Goal: Task Accomplishment & Management: Manage account settings

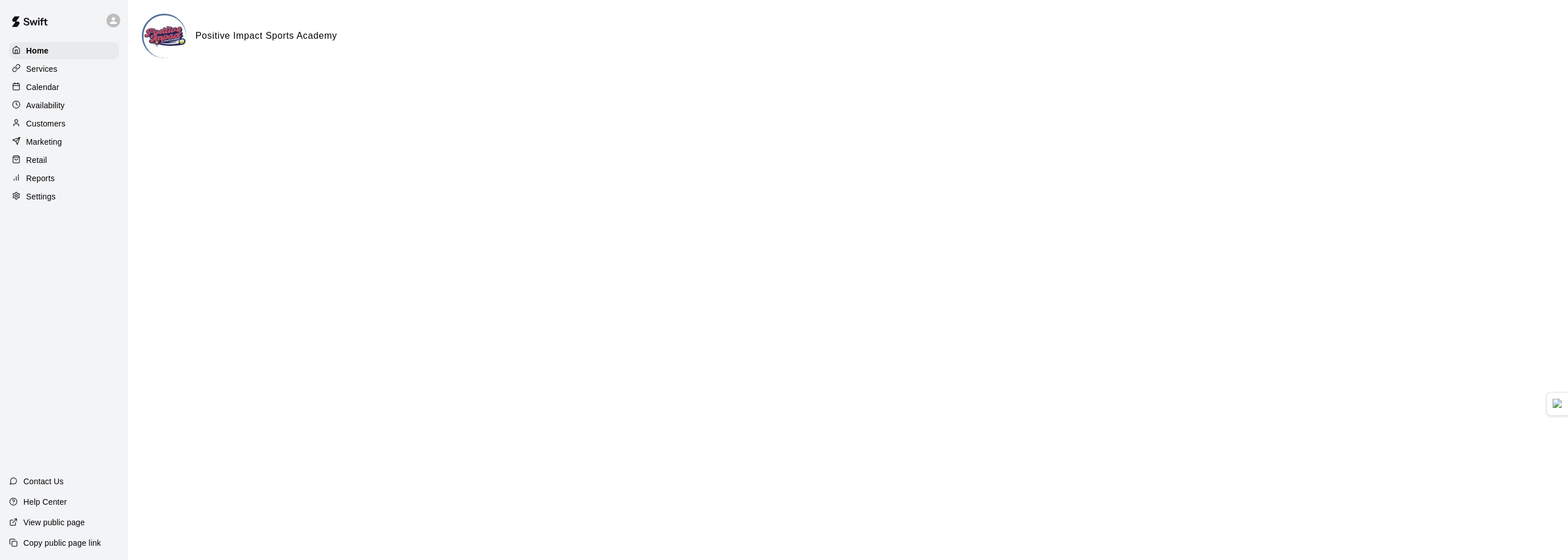
click at [64, 109] on div "Availability" at bounding box center [64, 105] width 110 height 17
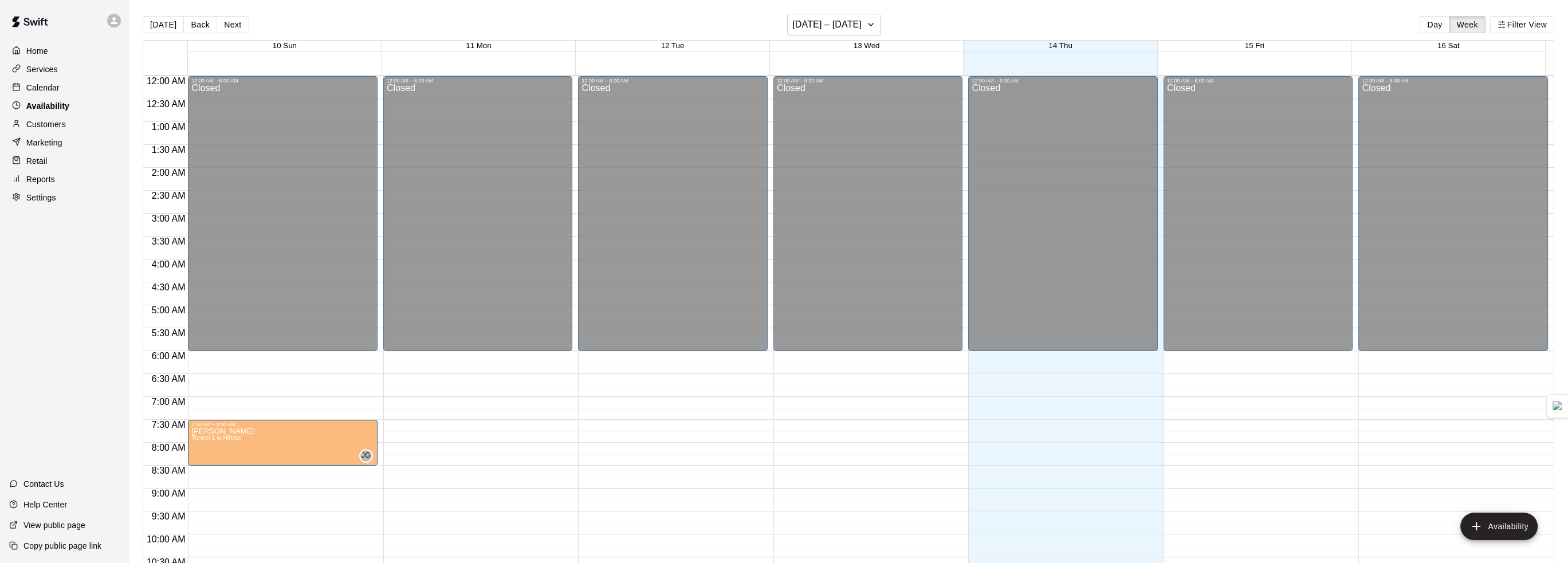
scroll to position [599, 0]
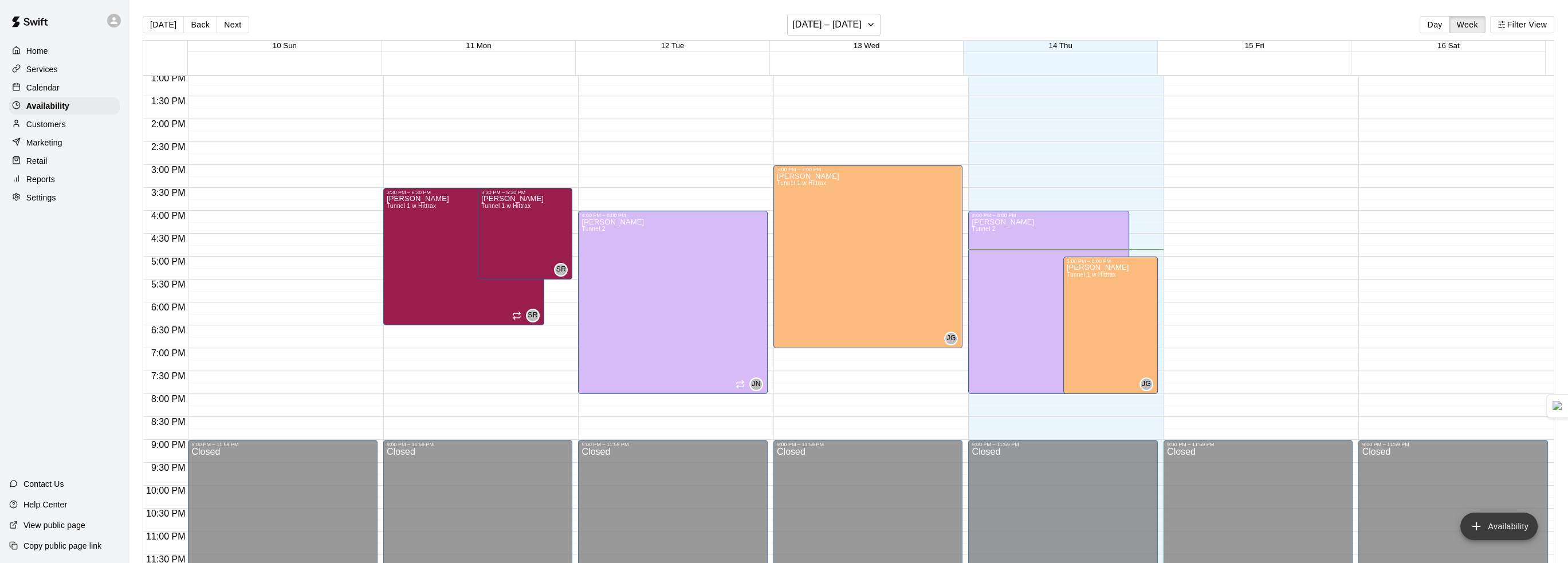
click at [1505, 523] on button "Availability" at bounding box center [1499, 526] width 77 height 28
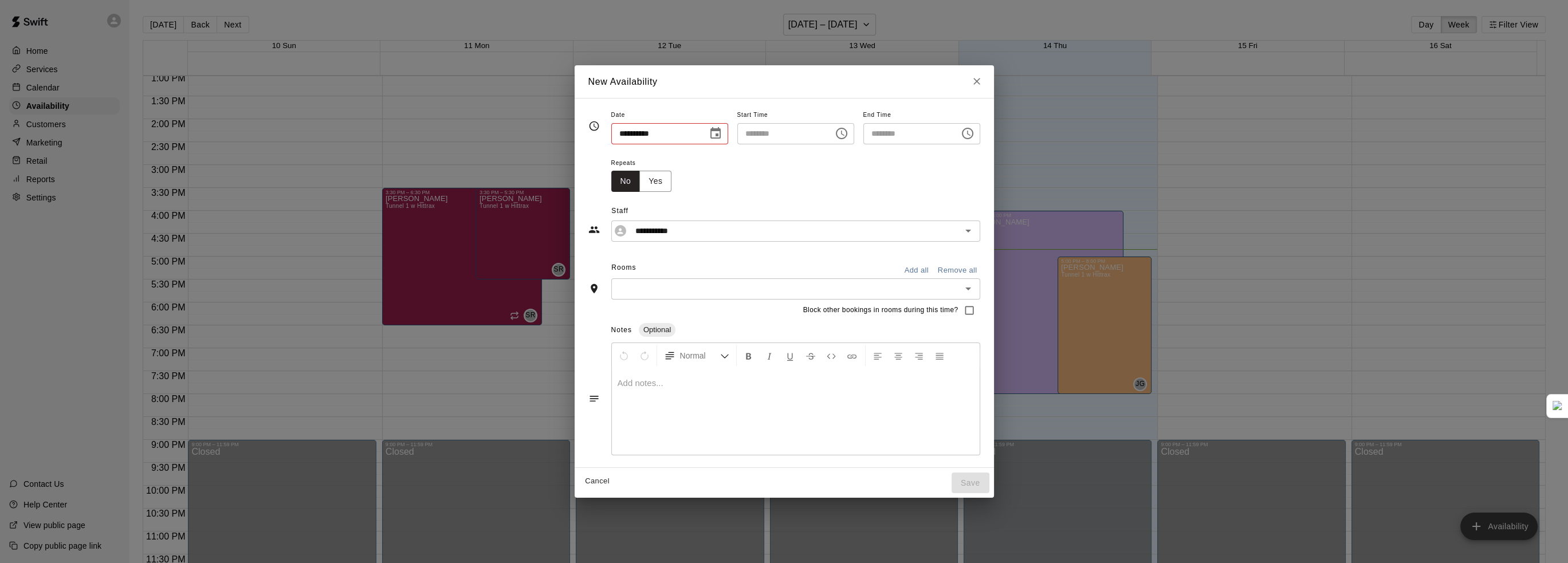
type input "**********"
type input "********"
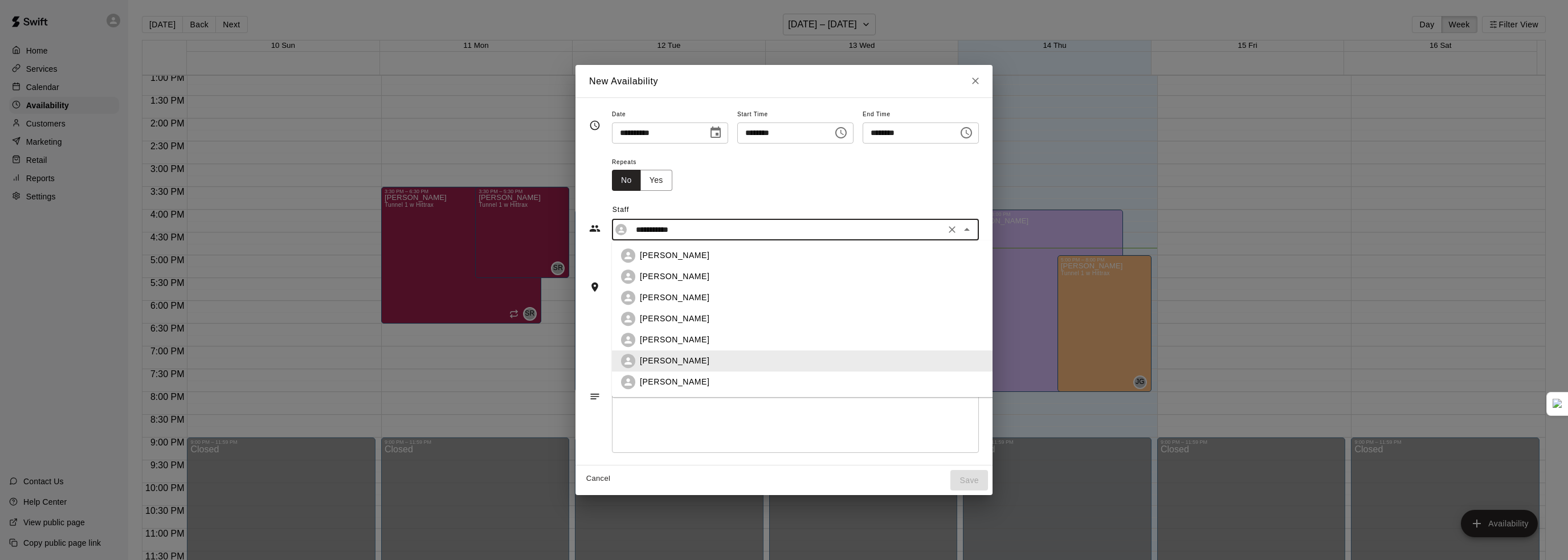
click at [705, 231] on input "**********" at bounding box center [786, 230] width 311 height 14
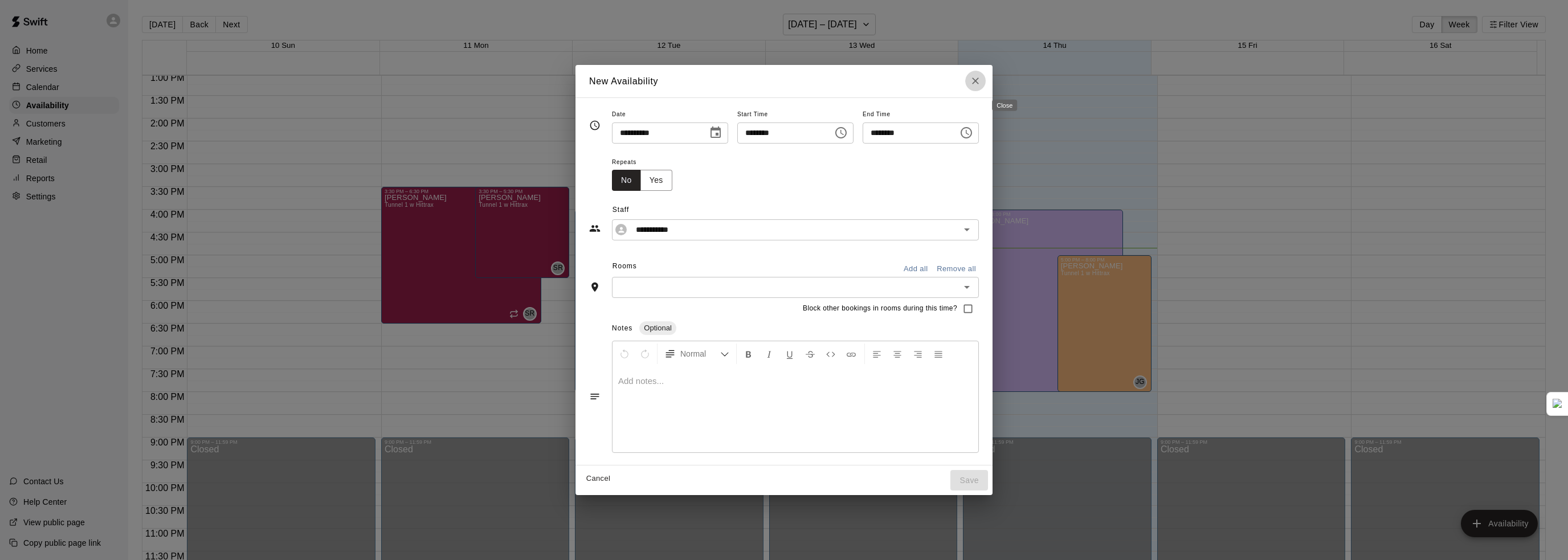
click at [981, 81] on icon "Close" at bounding box center [975, 81] width 11 height 11
type input "**********"
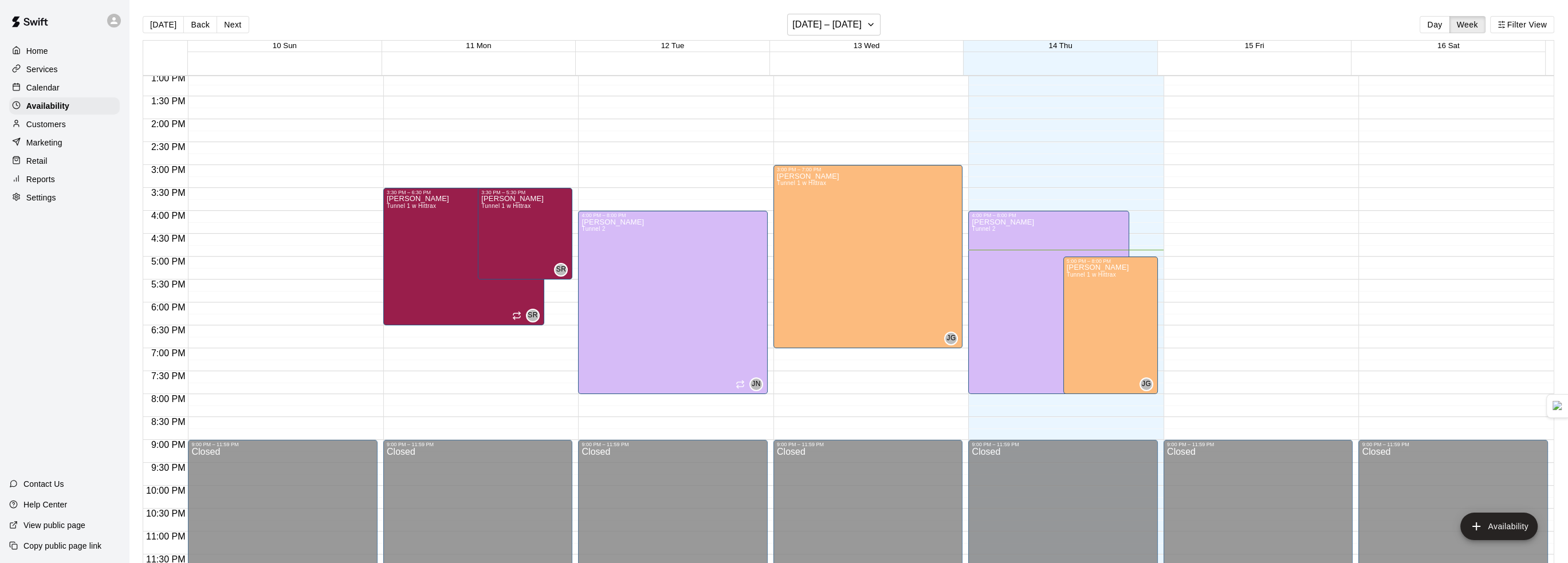
click at [49, 85] on p "Calendar" at bounding box center [42, 87] width 33 height 11
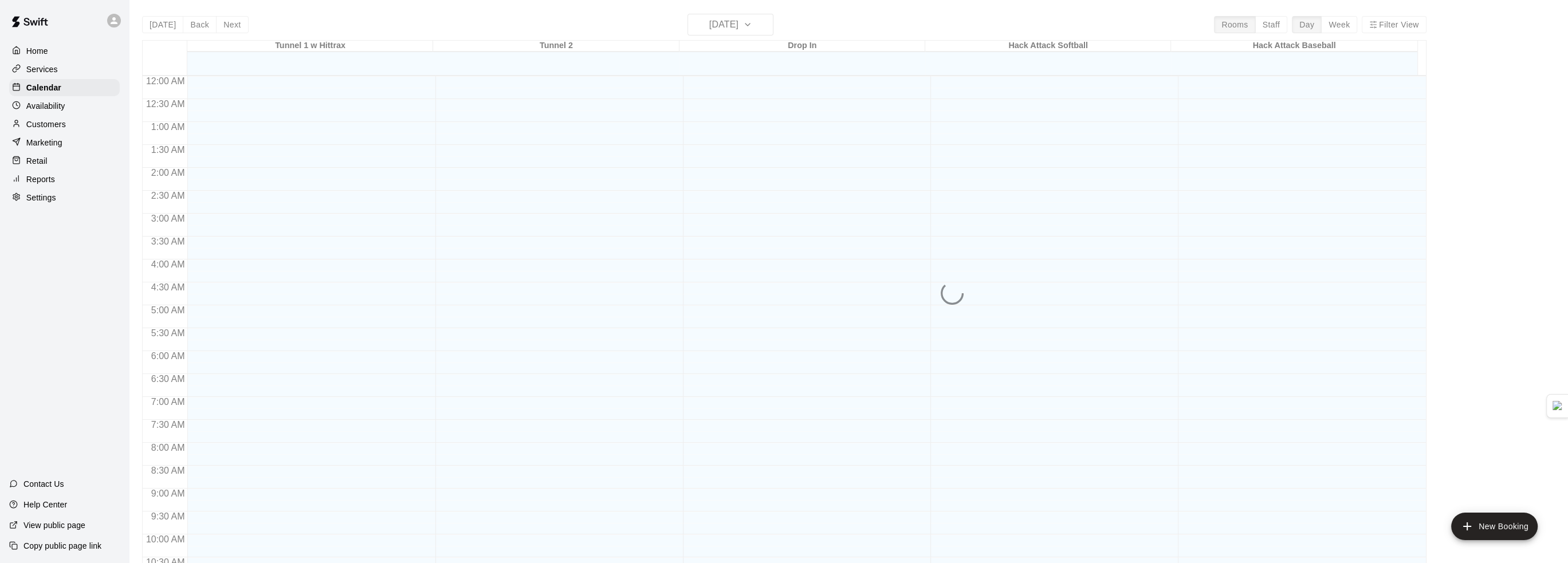
scroll to position [564, 0]
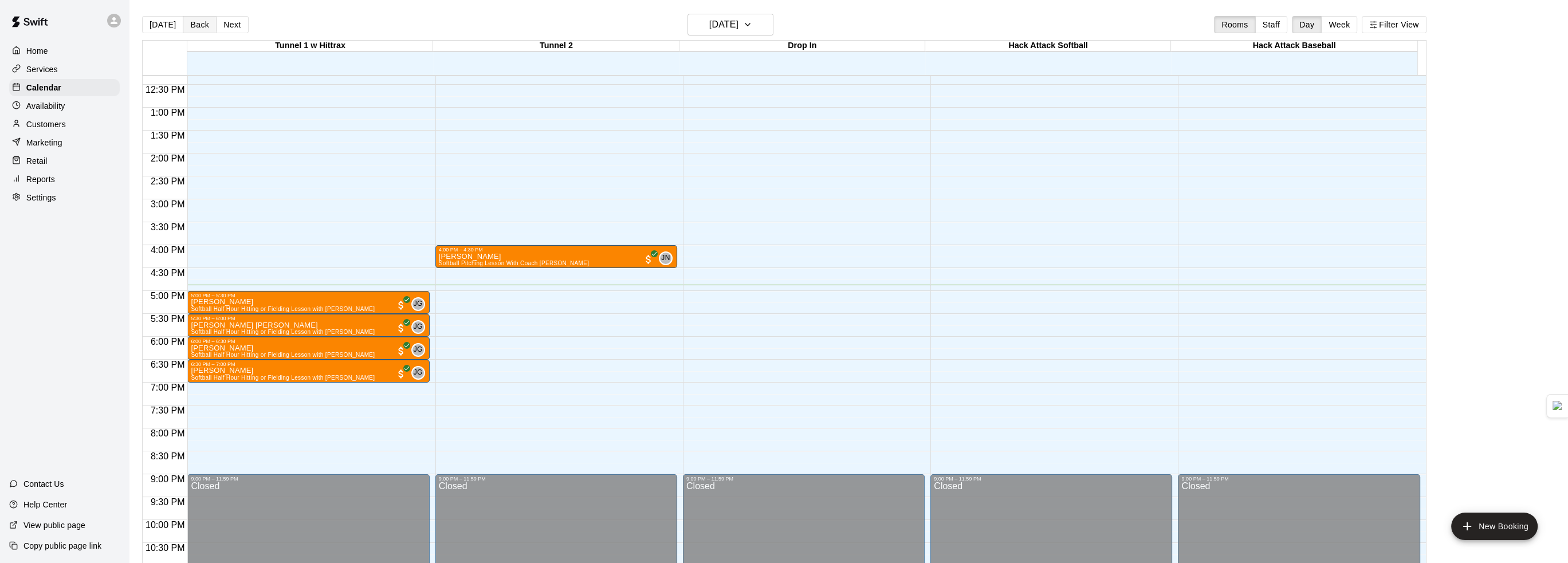
click at [194, 20] on button "Back" at bounding box center [199, 25] width 34 height 17
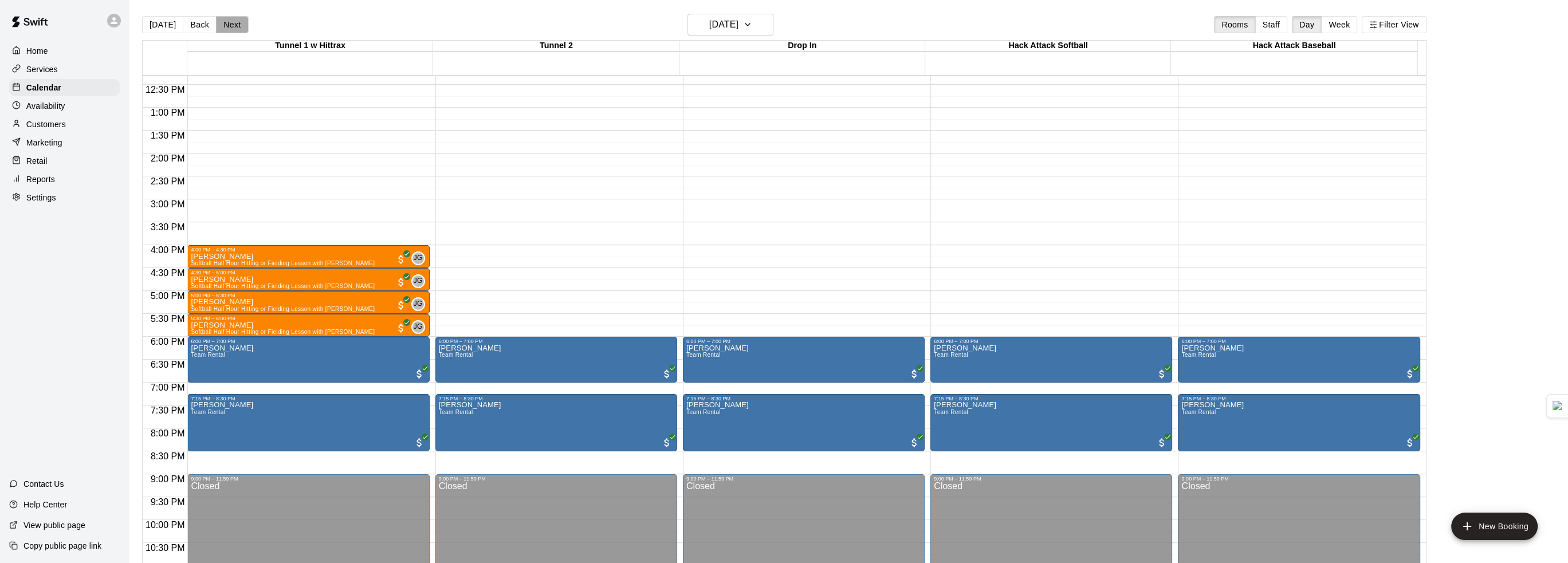
click at [230, 26] on button "Next" at bounding box center [232, 25] width 32 height 17
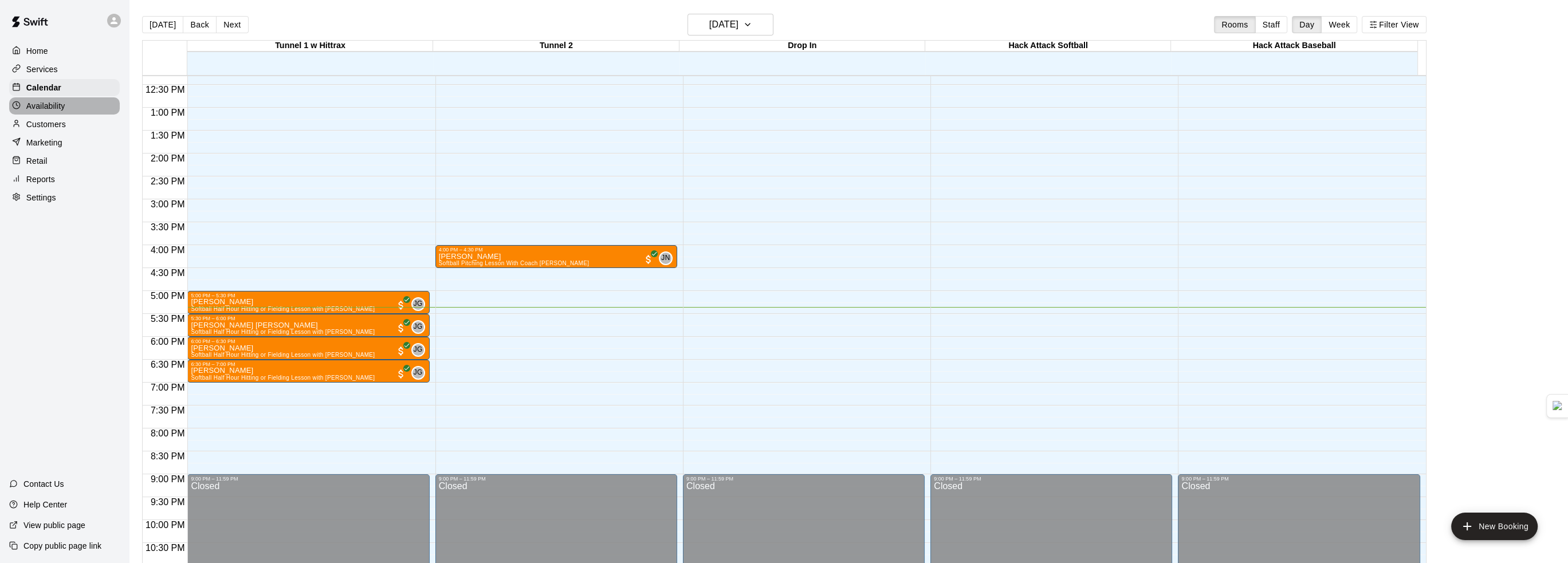
click at [78, 110] on div "Availability" at bounding box center [64, 106] width 111 height 17
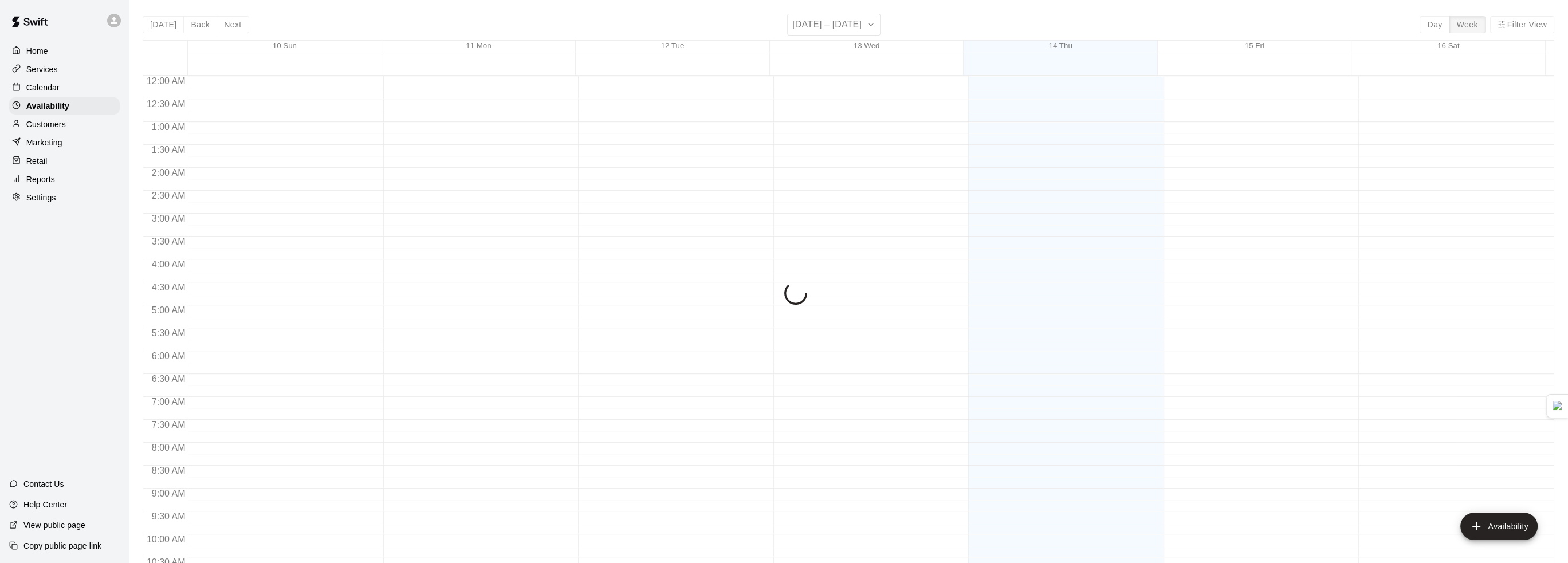
scroll to position [599, 0]
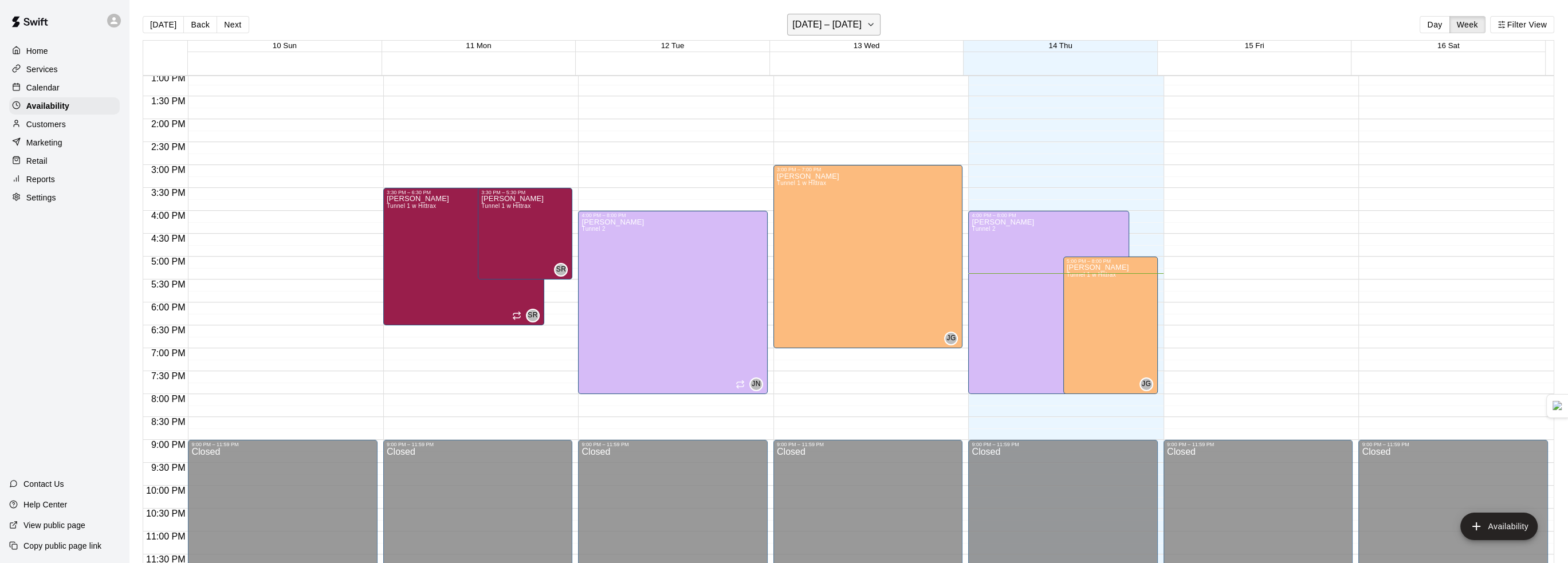
click at [866, 25] on icon "button" at bounding box center [871, 24] width 9 height 13
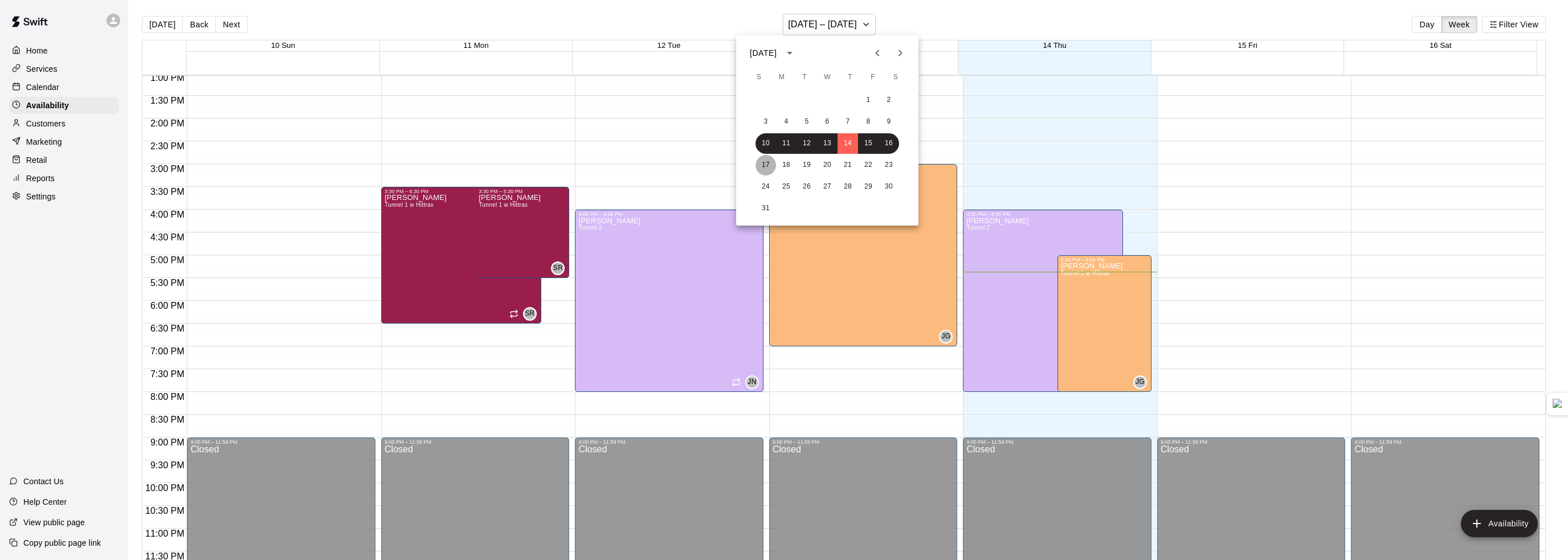
click at [763, 172] on button "17" at bounding box center [765, 165] width 21 height 21
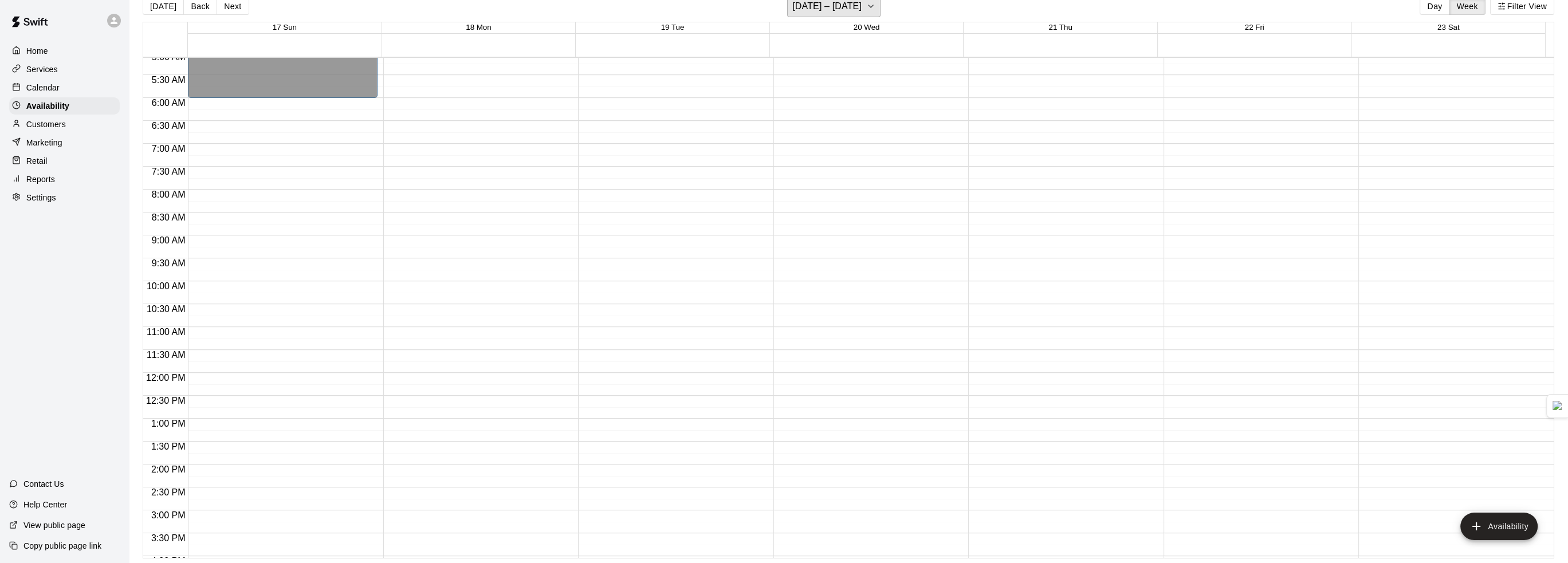
scroll to position [255, 0]
click at [1437, 7] on button "Day" at bounding box center [1434, 7] width 30 height 17
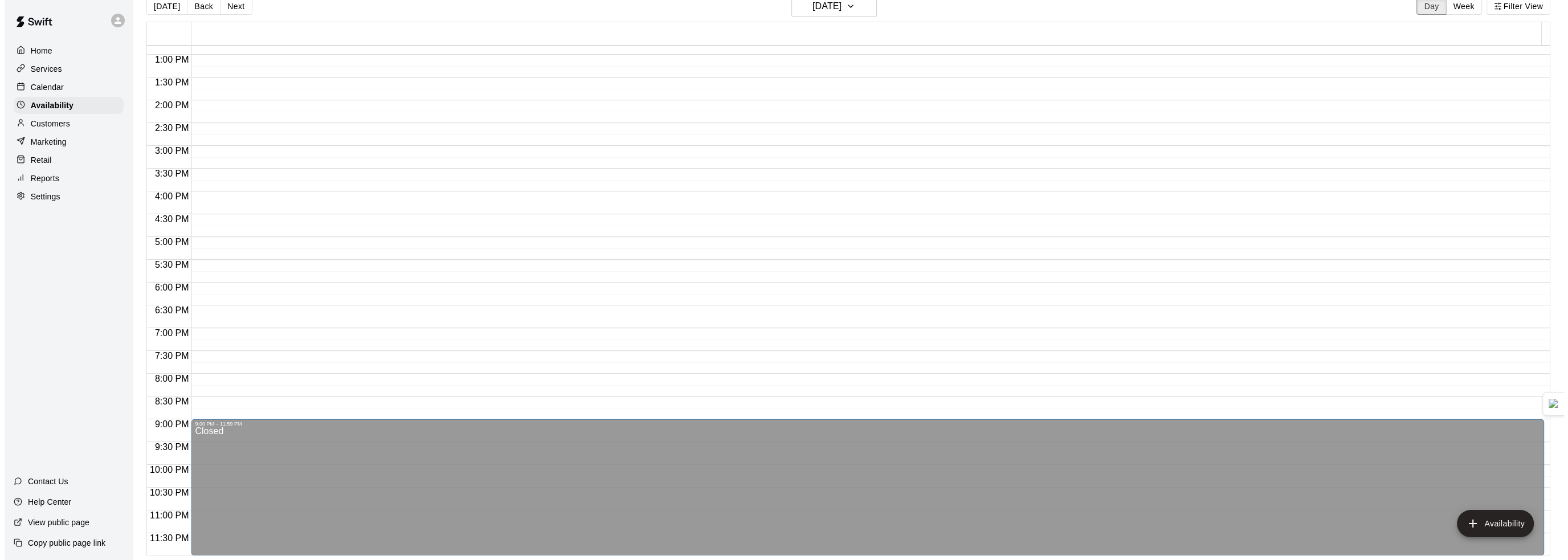
scroll to position [356, 0]
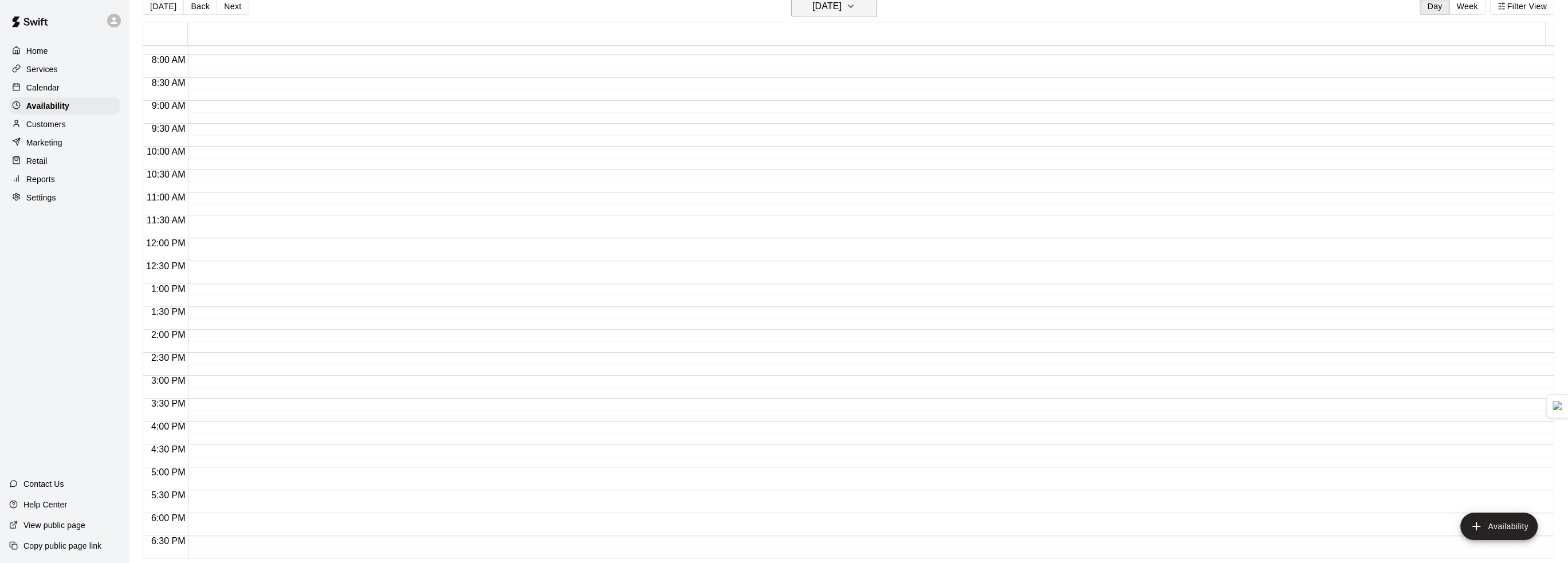
click at [841, 8] on h6 "[DATE]" at bounding box center [827, 6] width 30 height 16
click at [784, 150] on button "18" at bounding box center [786, 148] width 21 height 21
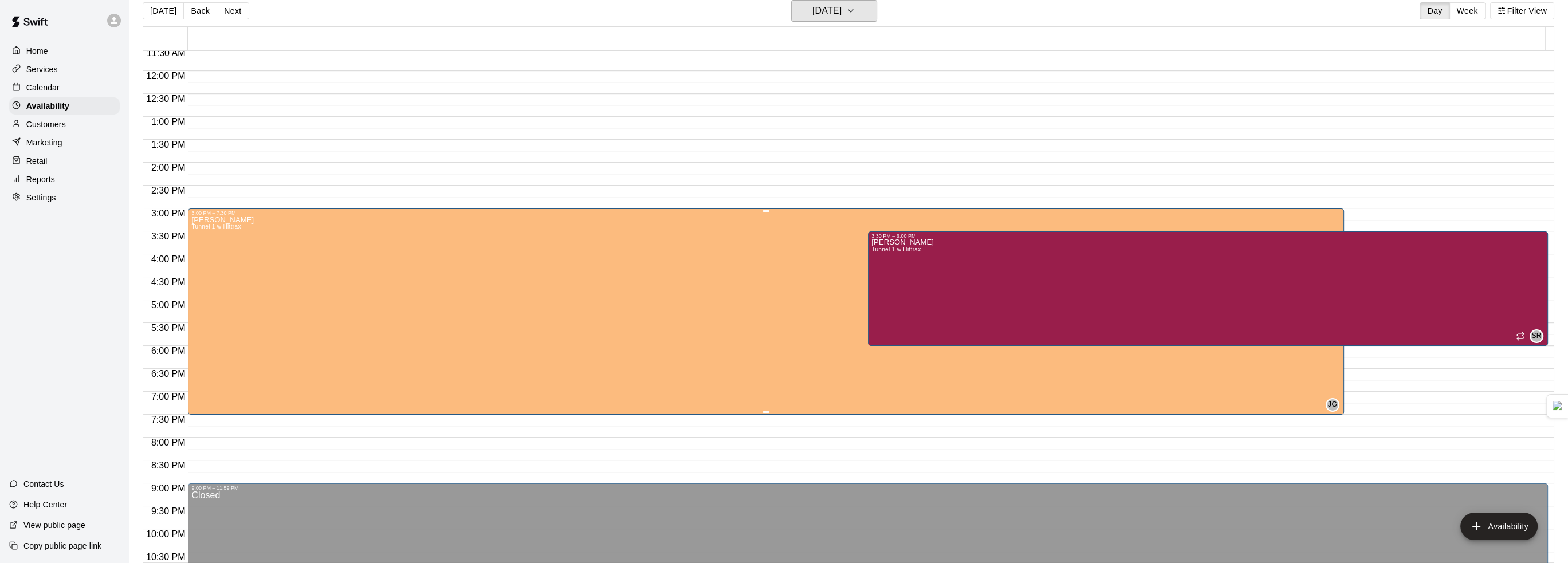
scroll to position [472, 0]
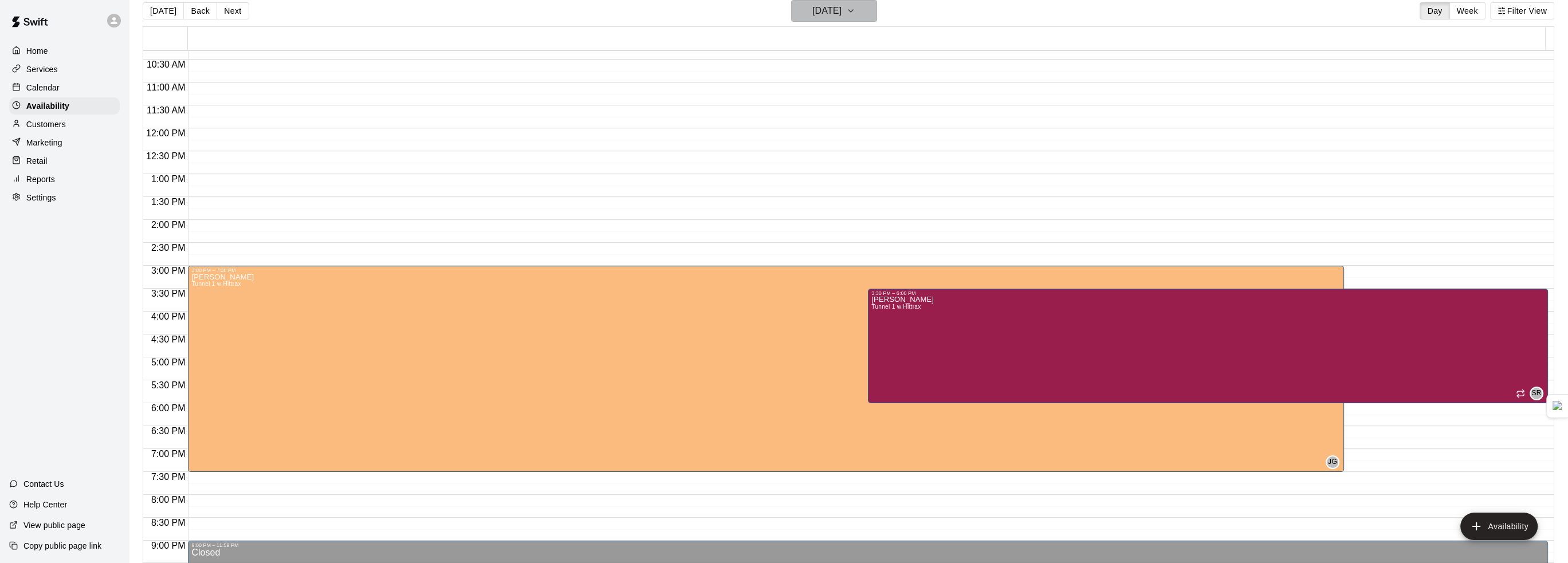
click at [840, 11] on h6 "[DATE]" at bounding box center [827, 11] width 30 height 16
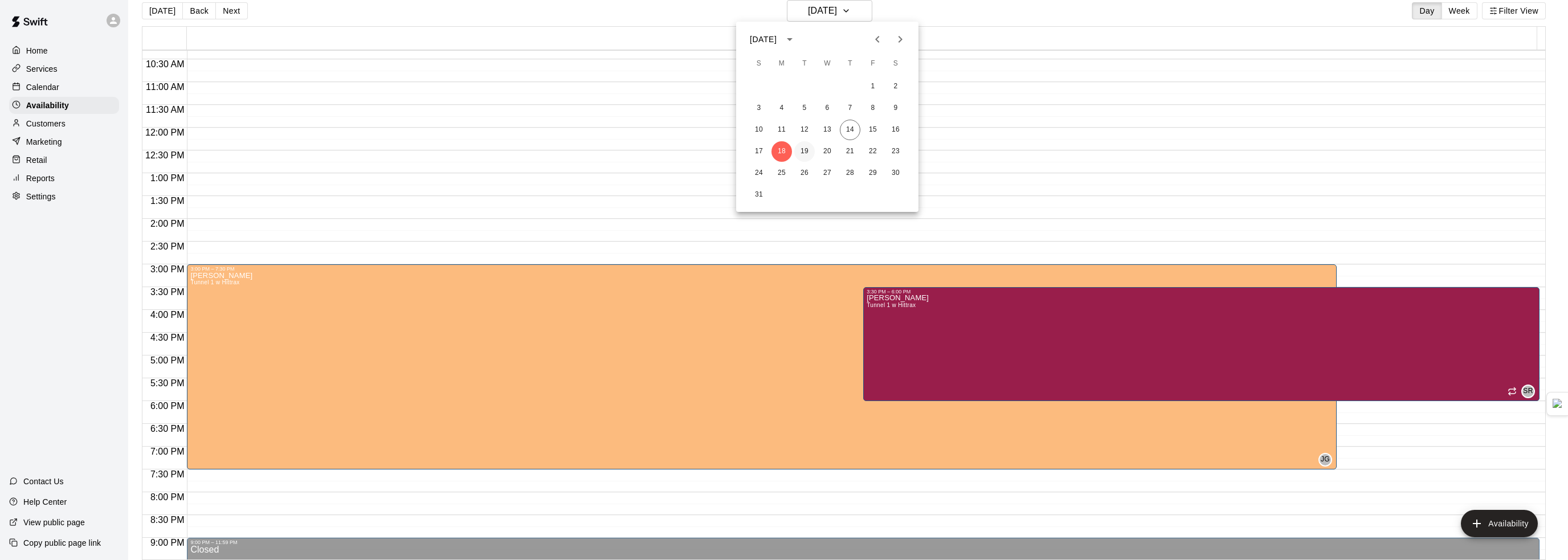
click at [805, 150] on button "19" at bounding box center [804, 152] width 21 height 21
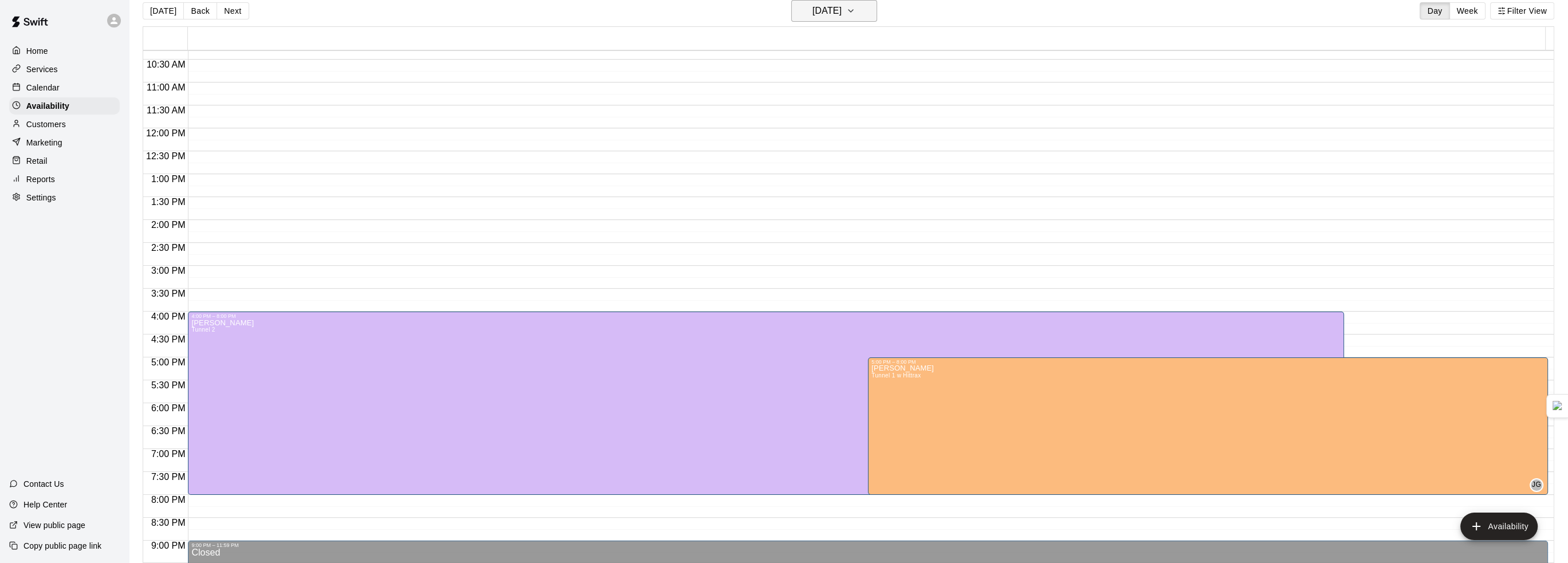
click at [841, 15] on h6 "[DATE]" at bounding box center [827, 11] width 30 height 16
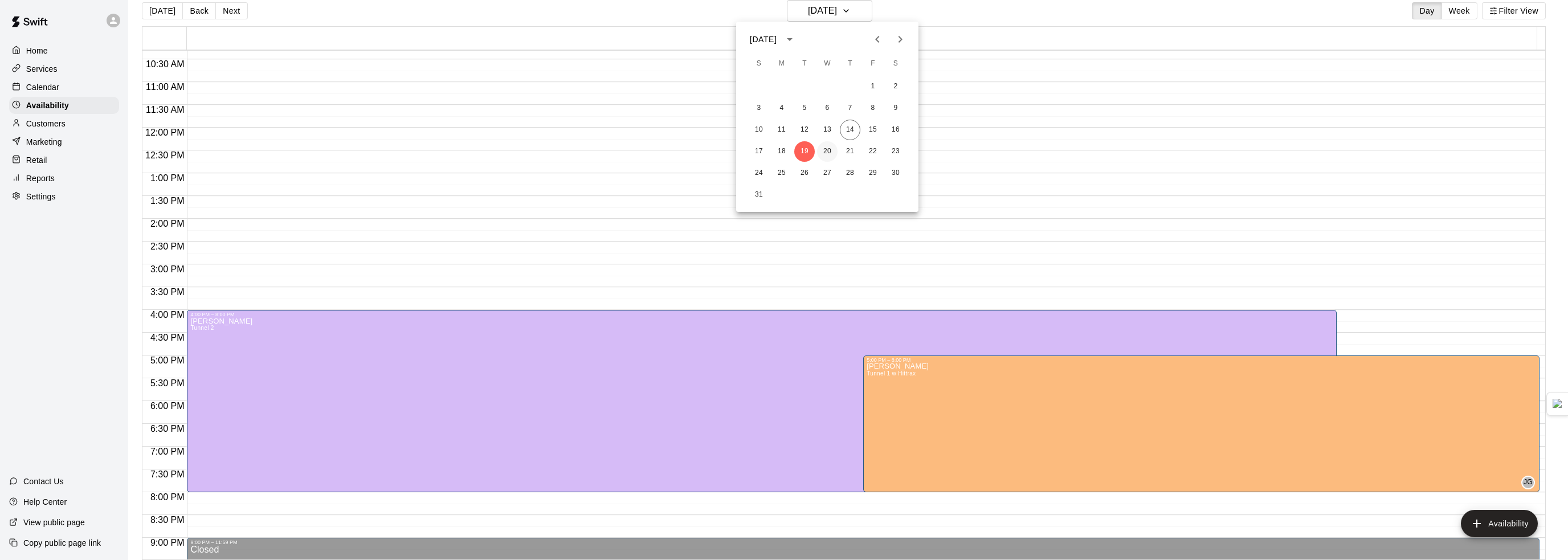
click at [825, 151] on button "20" at bounding box center [827, 152] width 21 height 21
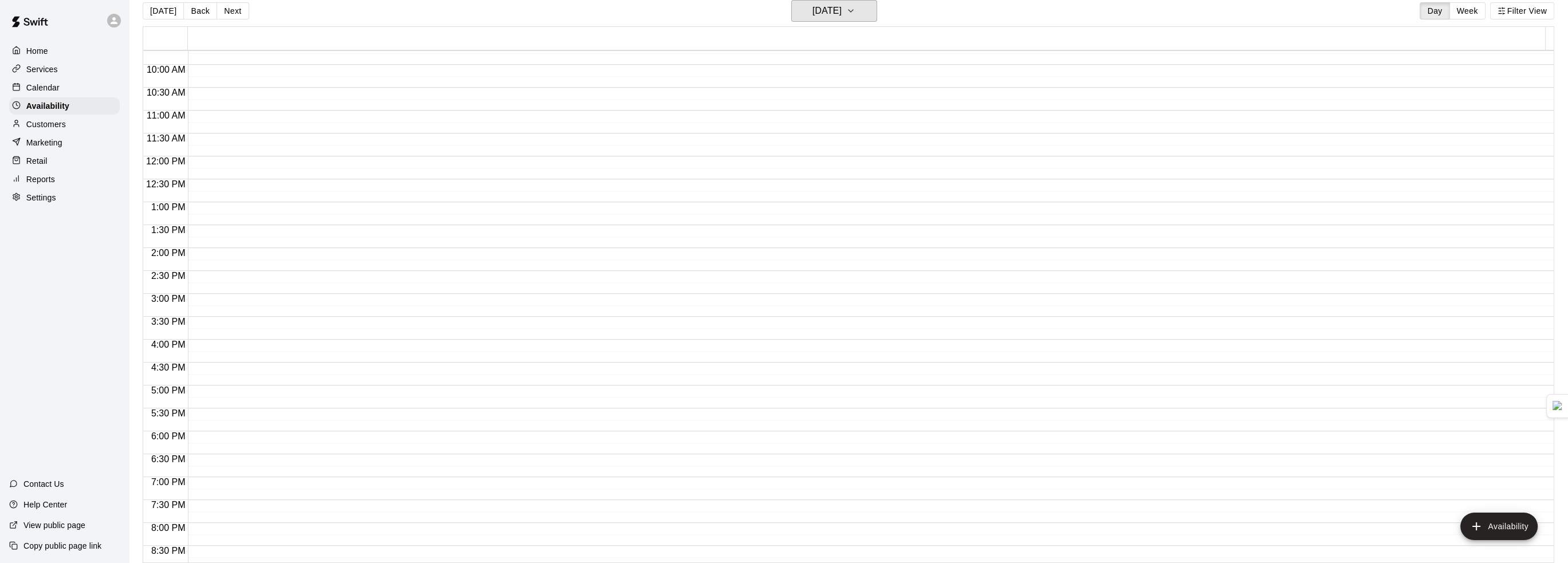
scroll to position [458, 0]
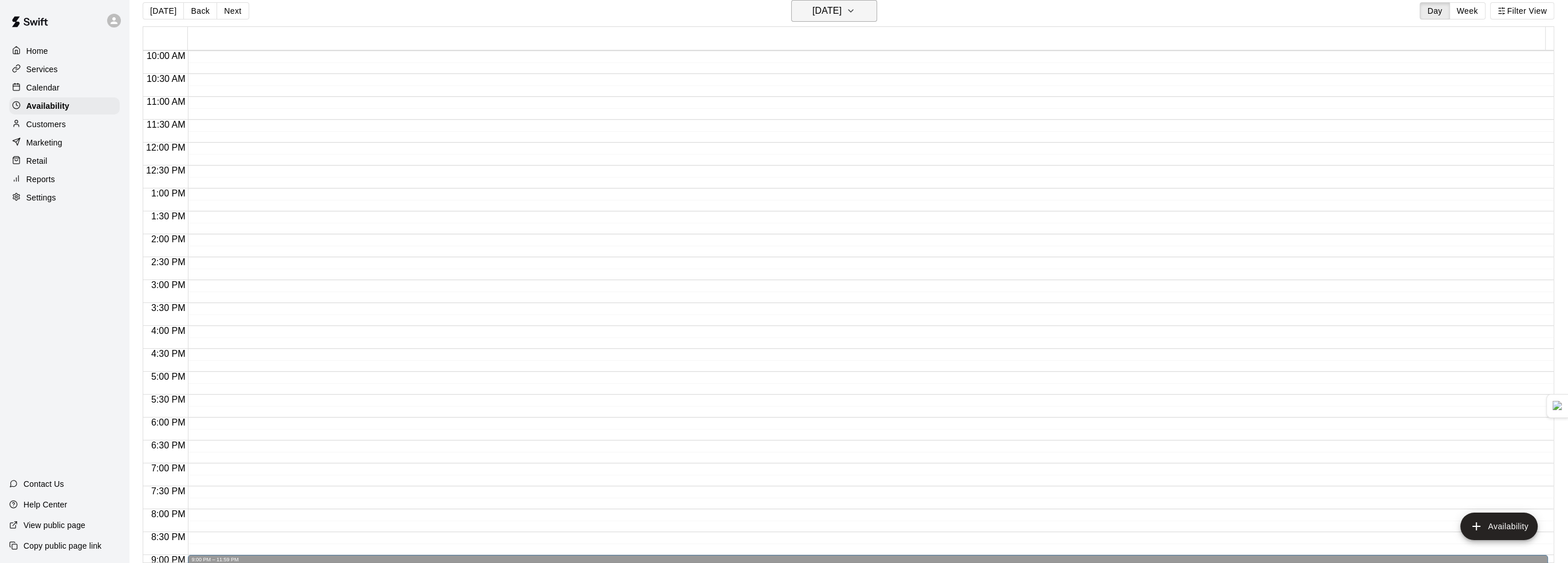
click at [841, 13] on h6 "[DATE]" at bounding box center [827, 11] width 30 height 16
click at [856, 153] on button "21" at bounding box center [855, 152] width 21 height 21
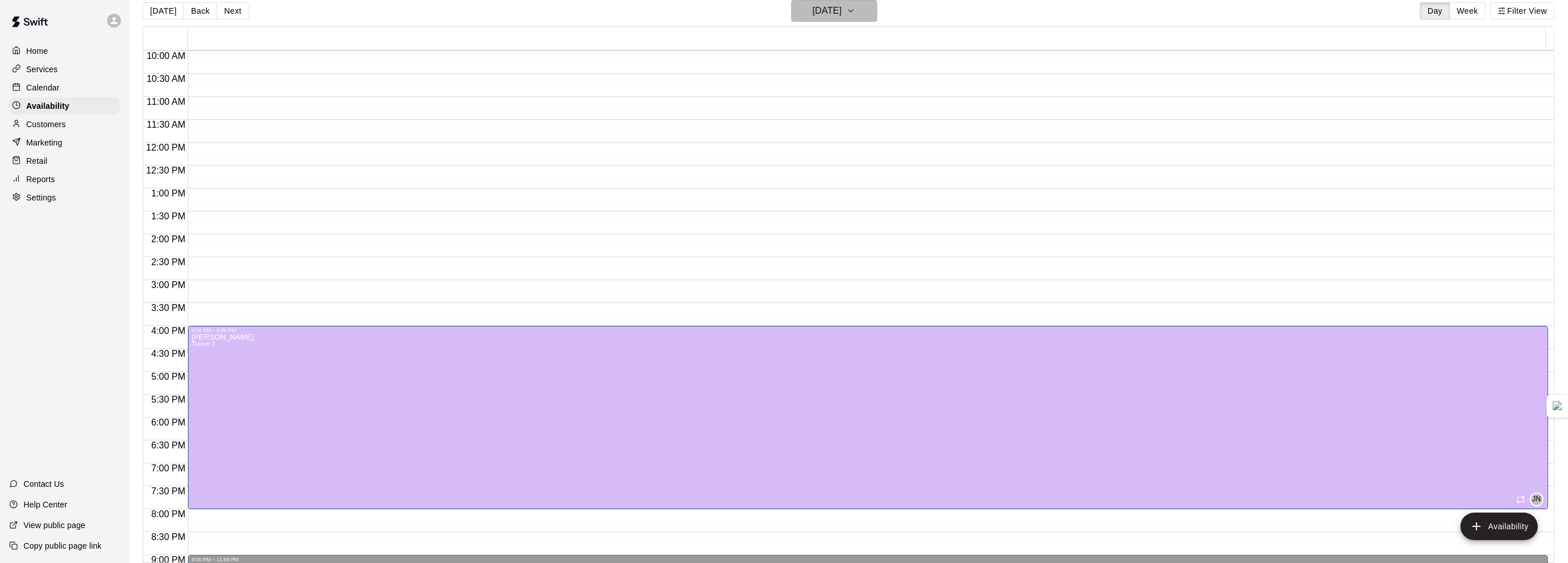
click at [841, 17] on h6 "[DATE]" at bounding box center [827, 11] width 30 height 16
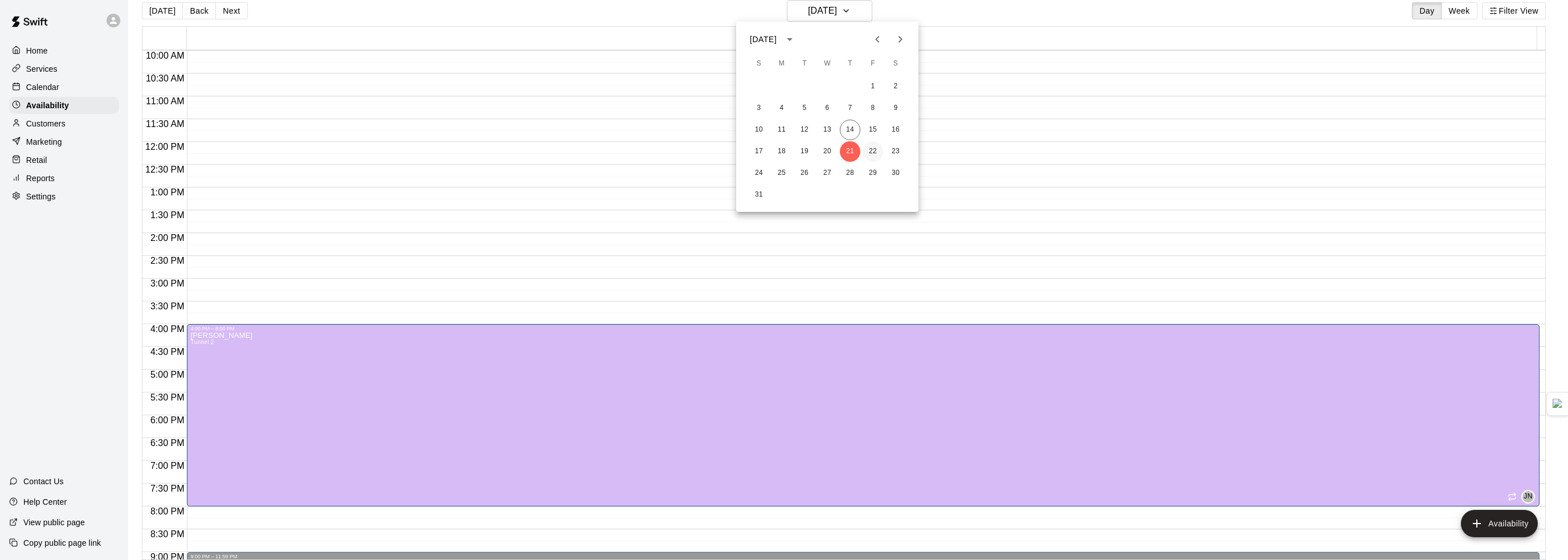
click at [869, 152] on button "22" at bounding box center [873, 152] width 21 height 21
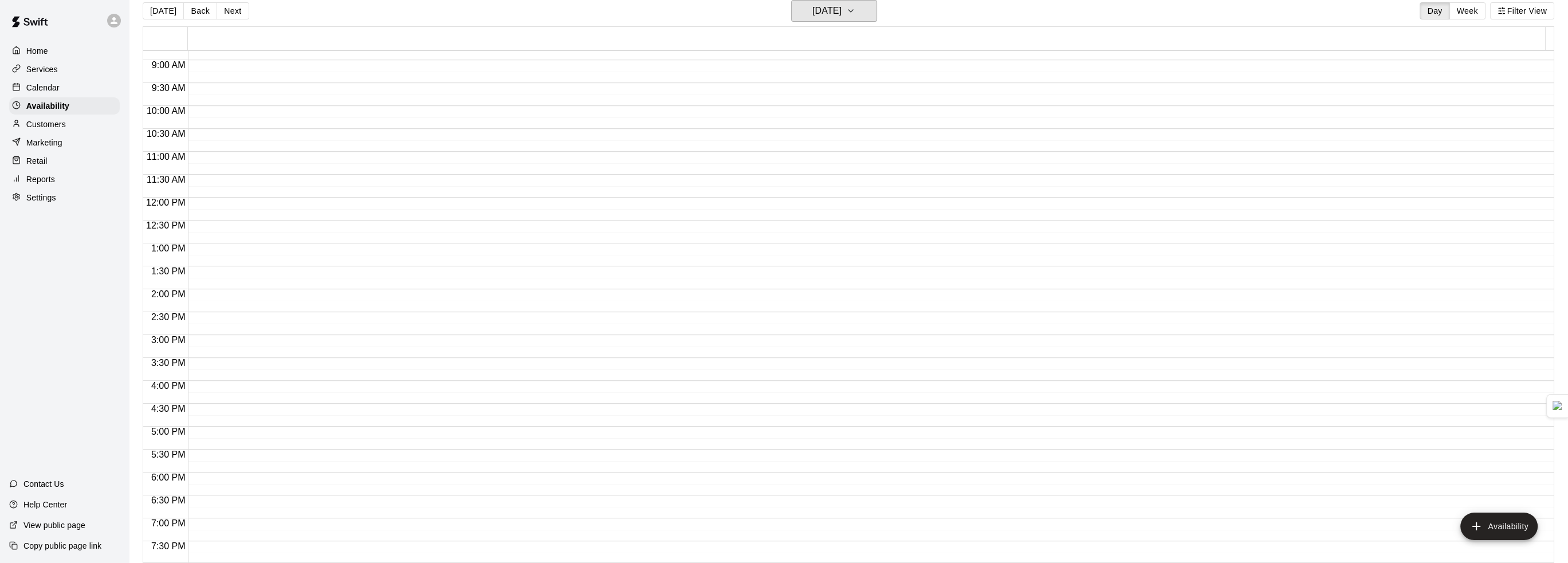
scroll to position [415, 0]
click at [831, 13] on h6 "[DATE]" at bounding box center [827, 11] width 30 height 16
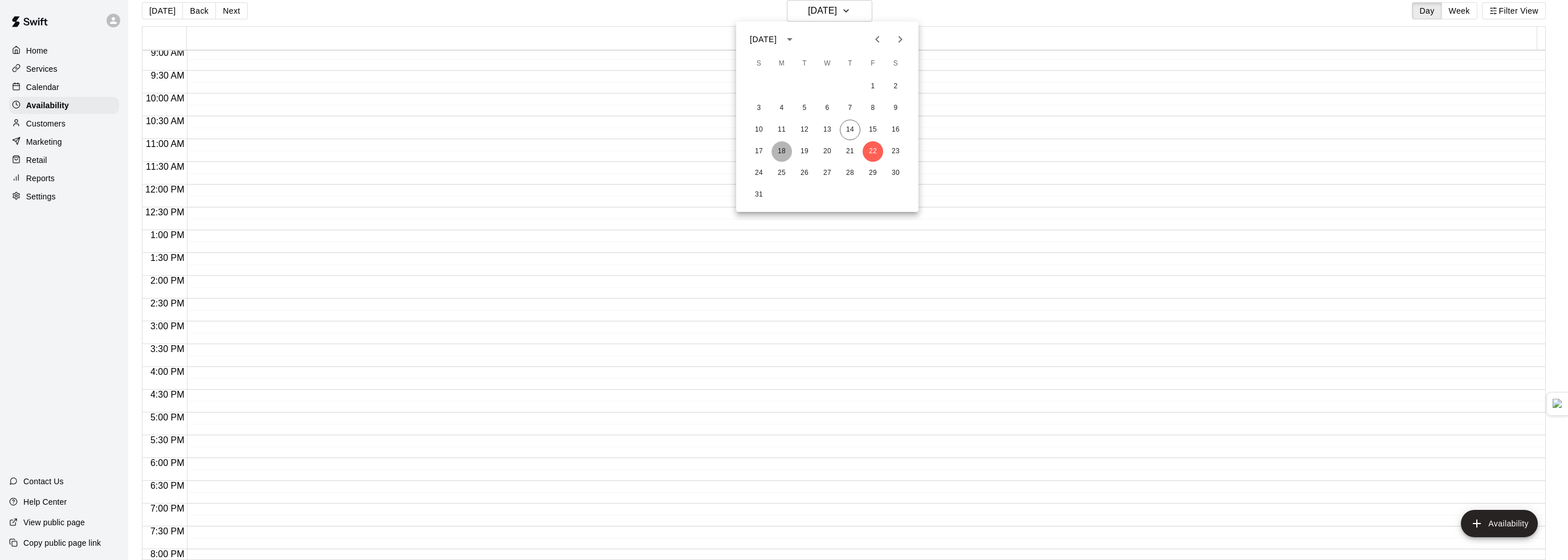
click at [777, 150] on button "18" at bounding box center [781, 152] width 21 height 21
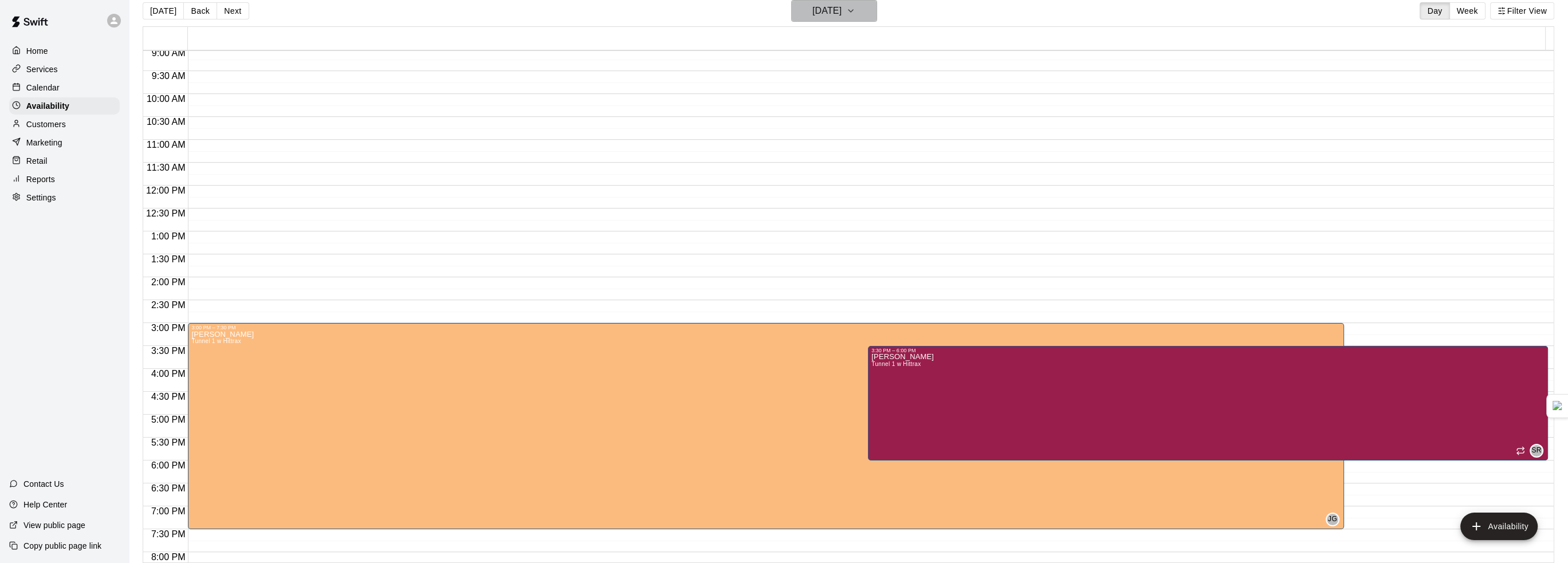
click at [841, 3] on h6 "[DATE]" at bounding box center [827, 11] width 30 height 16
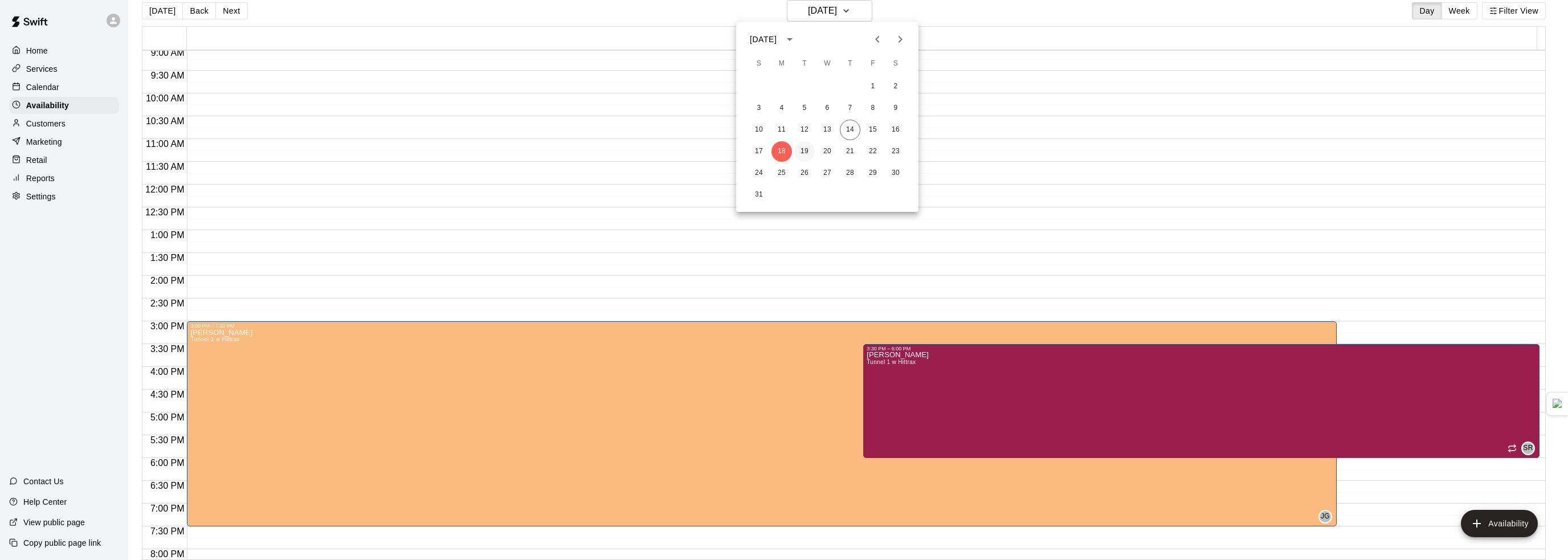
click at [809, 150] on button "19" at bounding box center [804, 152] width 21 height 21
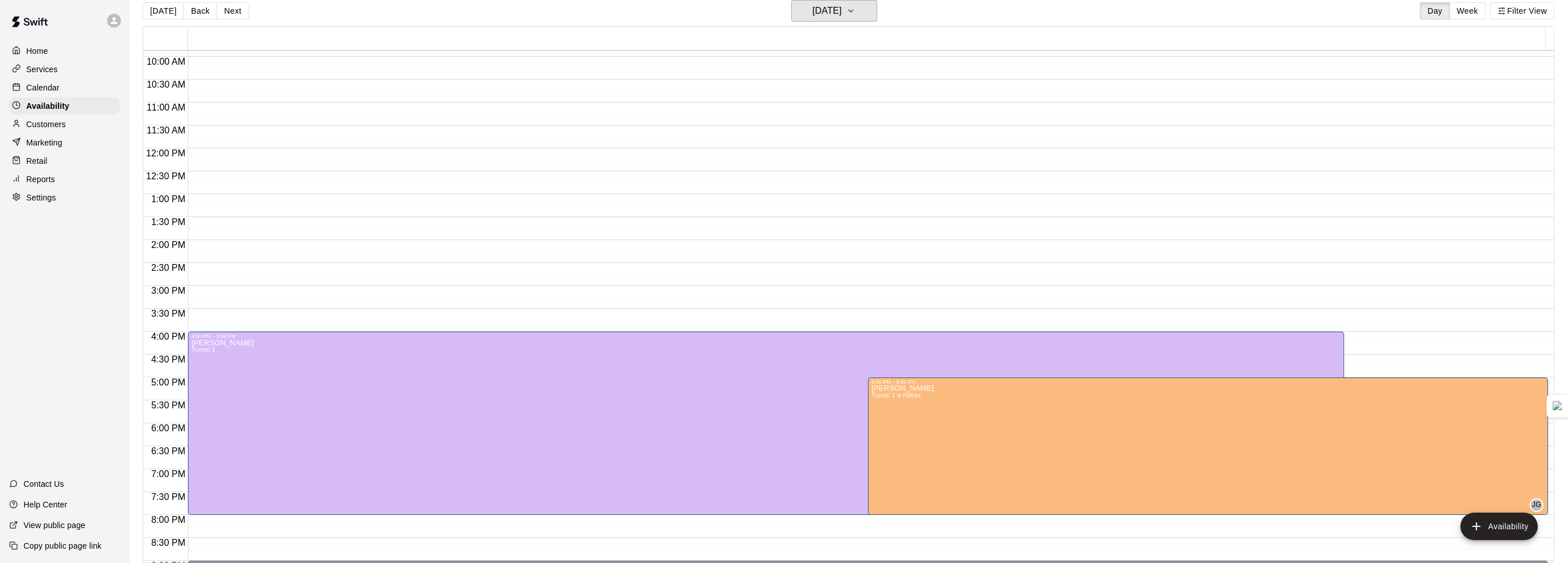
scroll to position [472, 0]
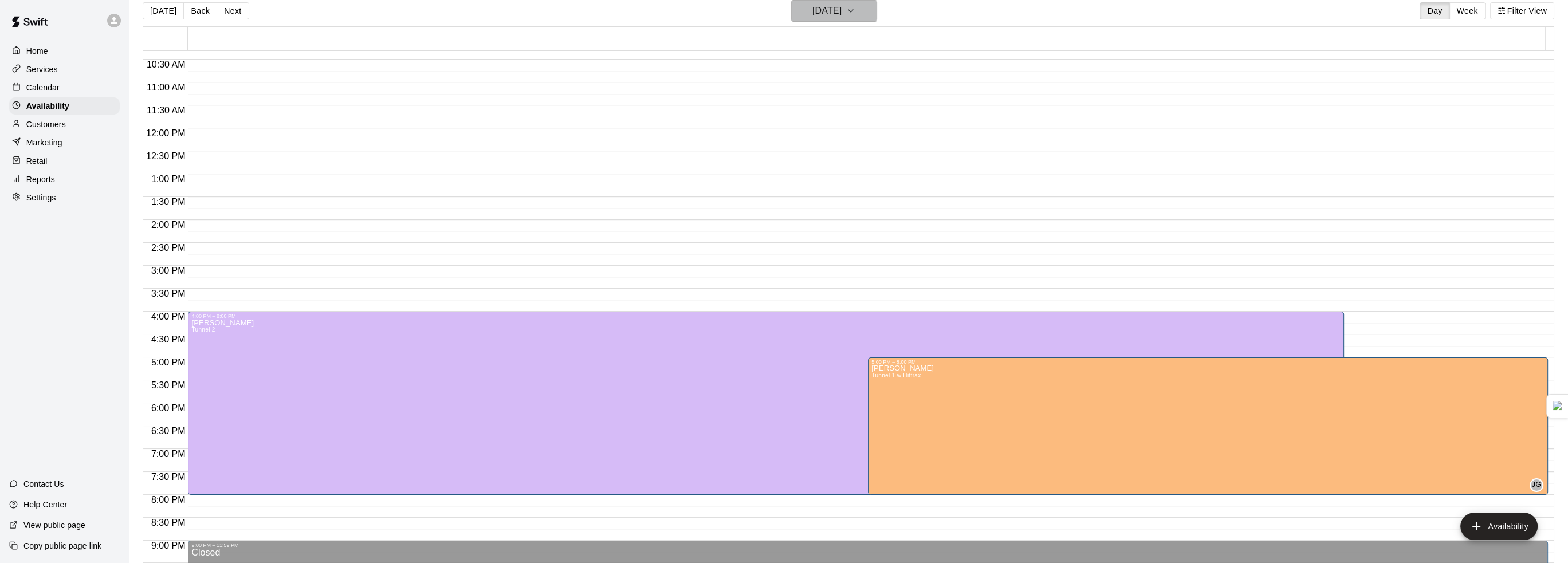
click at [823, 10] on h6 "[DATE]" at bounding box center [827, 11] width 30 height 16
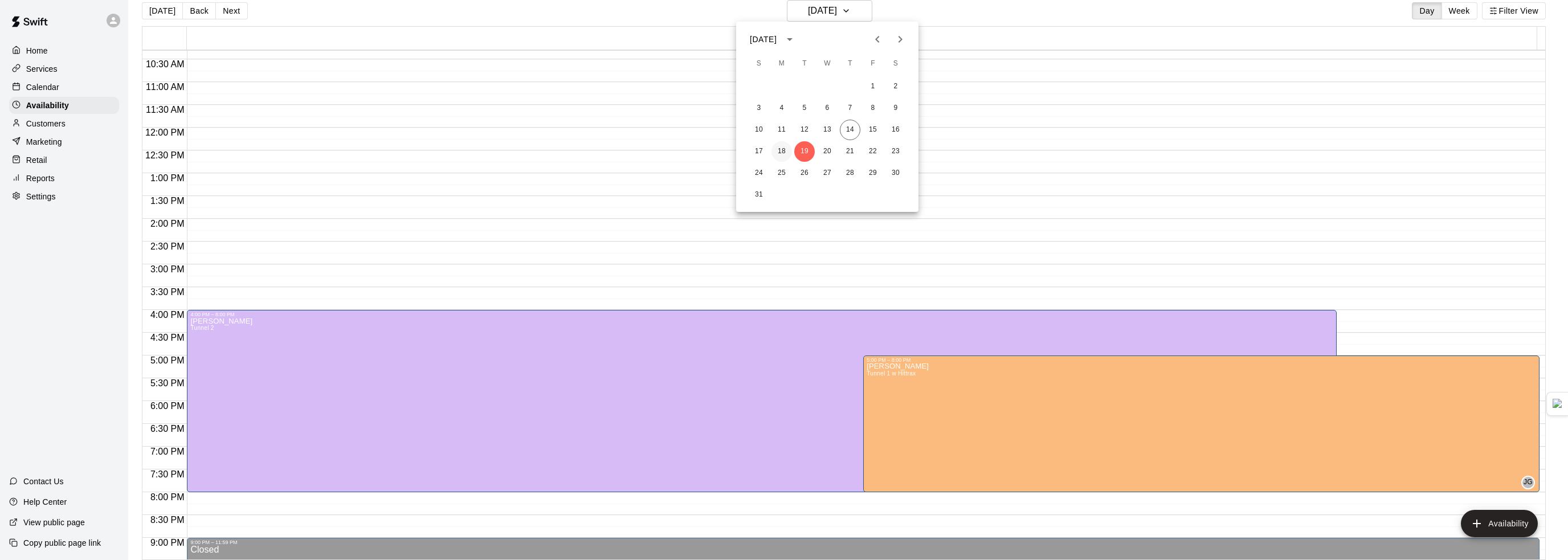
click at [781, 152] on button "18" at bounding box center [781, 152] width 21 height 21
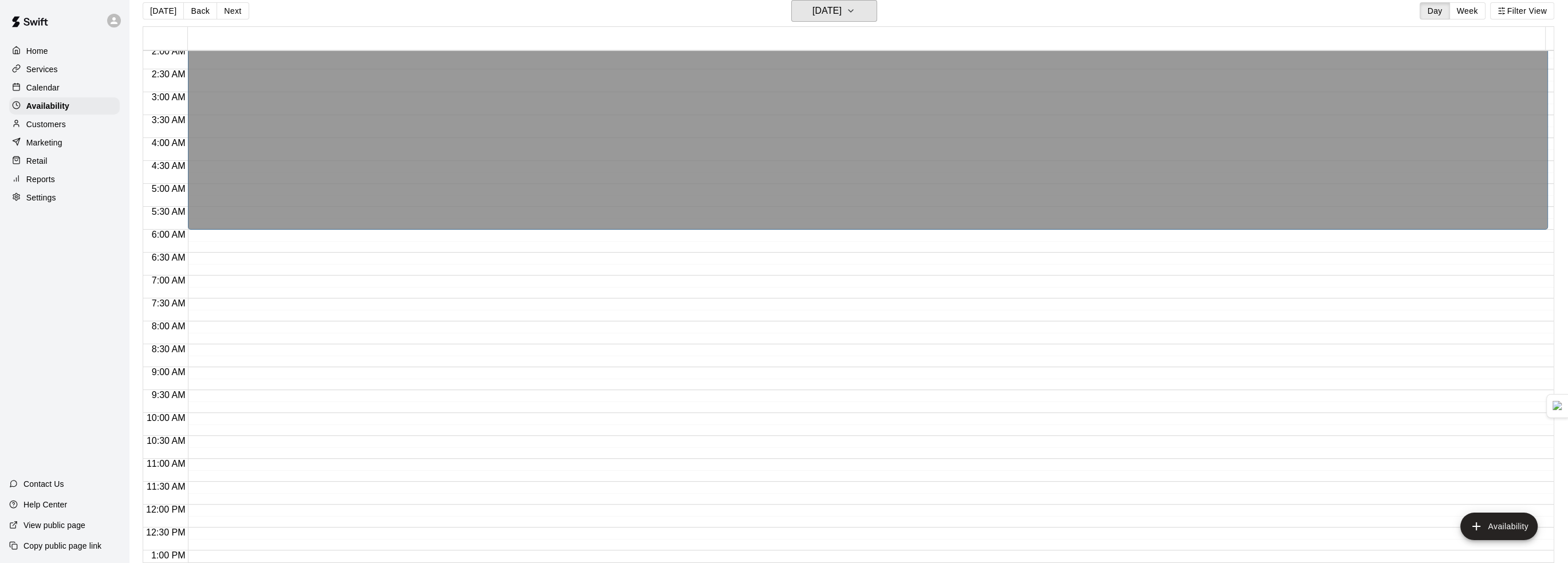
scroll to position [0, 0]
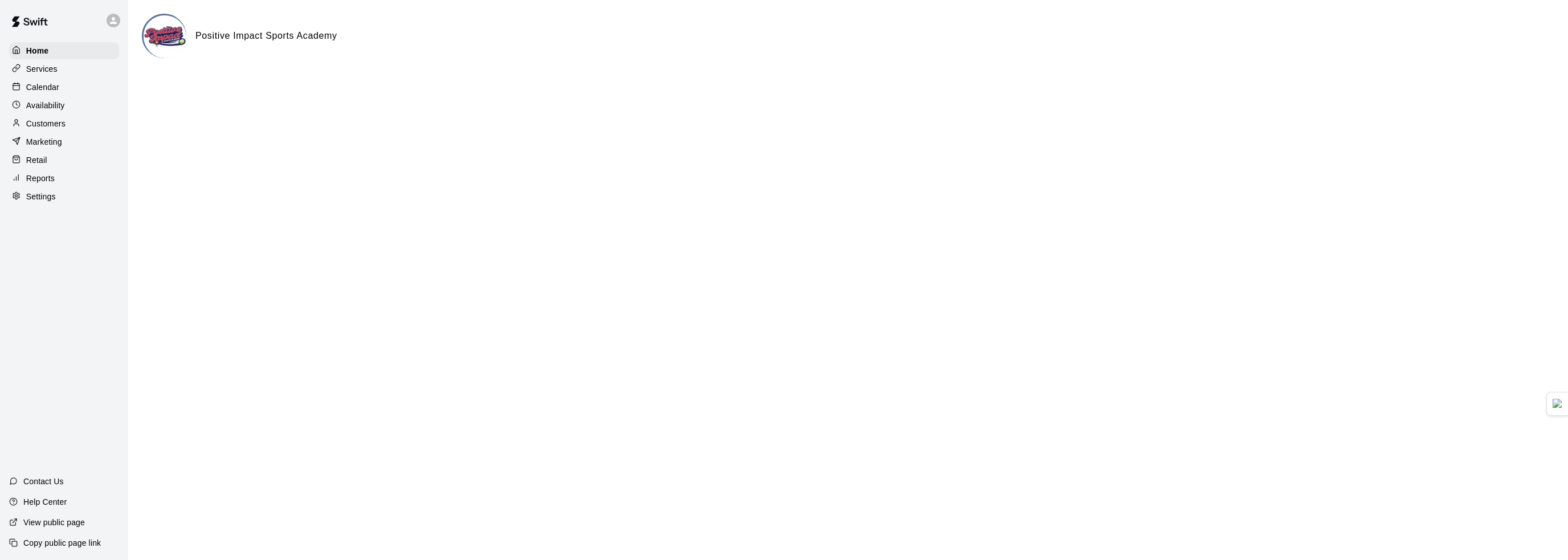
click at [57, 111] on p "Availability" at bounding box center [45, 105] width 39 height 11
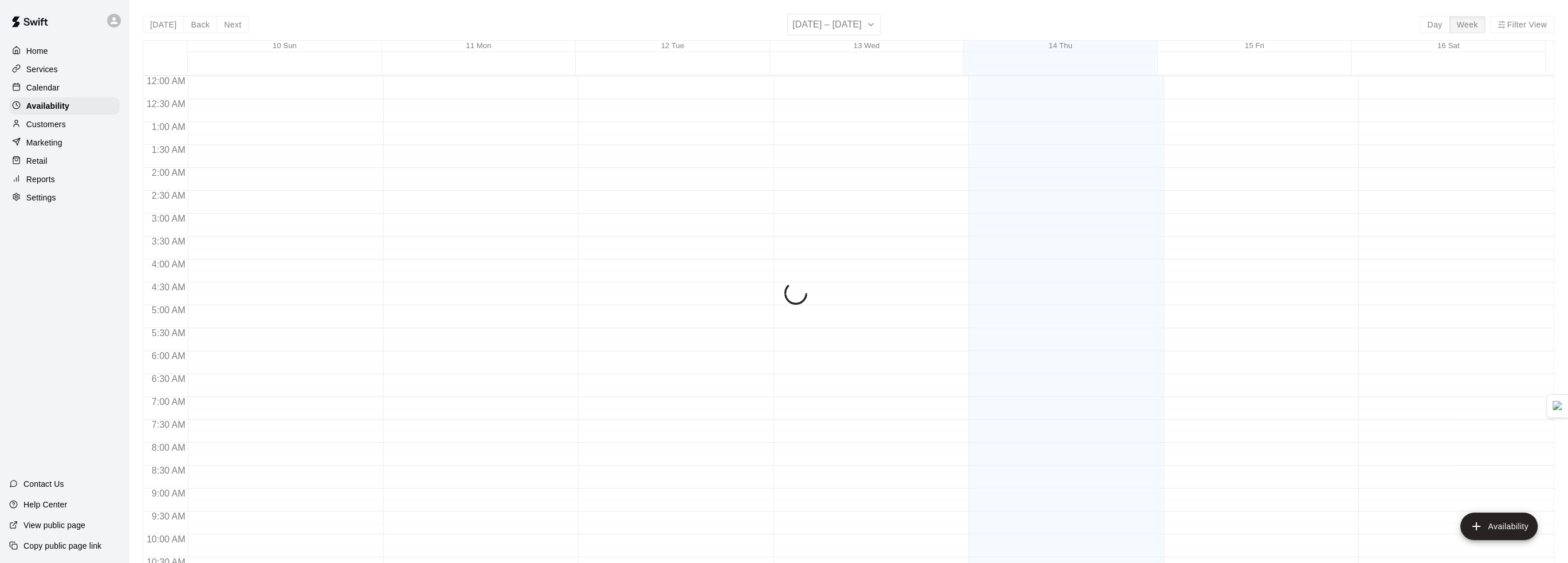
scroll to position [599, 0]
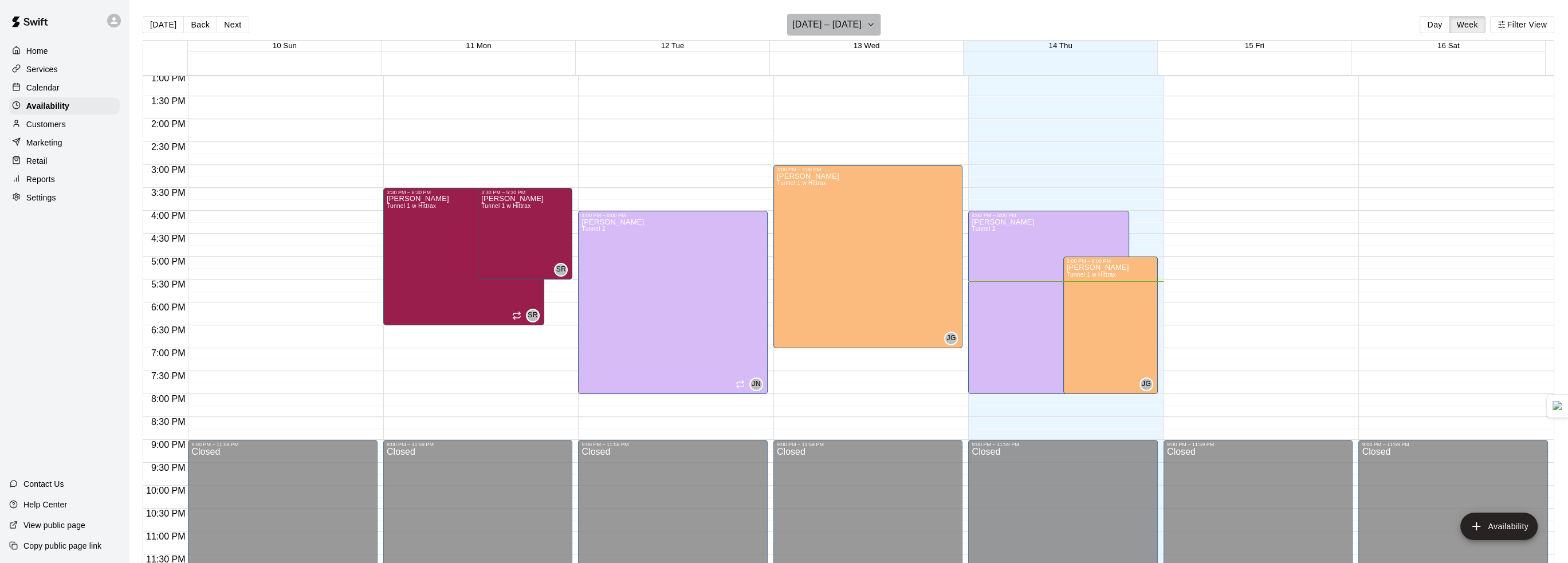
click at [860, 25] on button "[DATE] – [DATE]" at bounding box center [833, 24] width 93 height 21
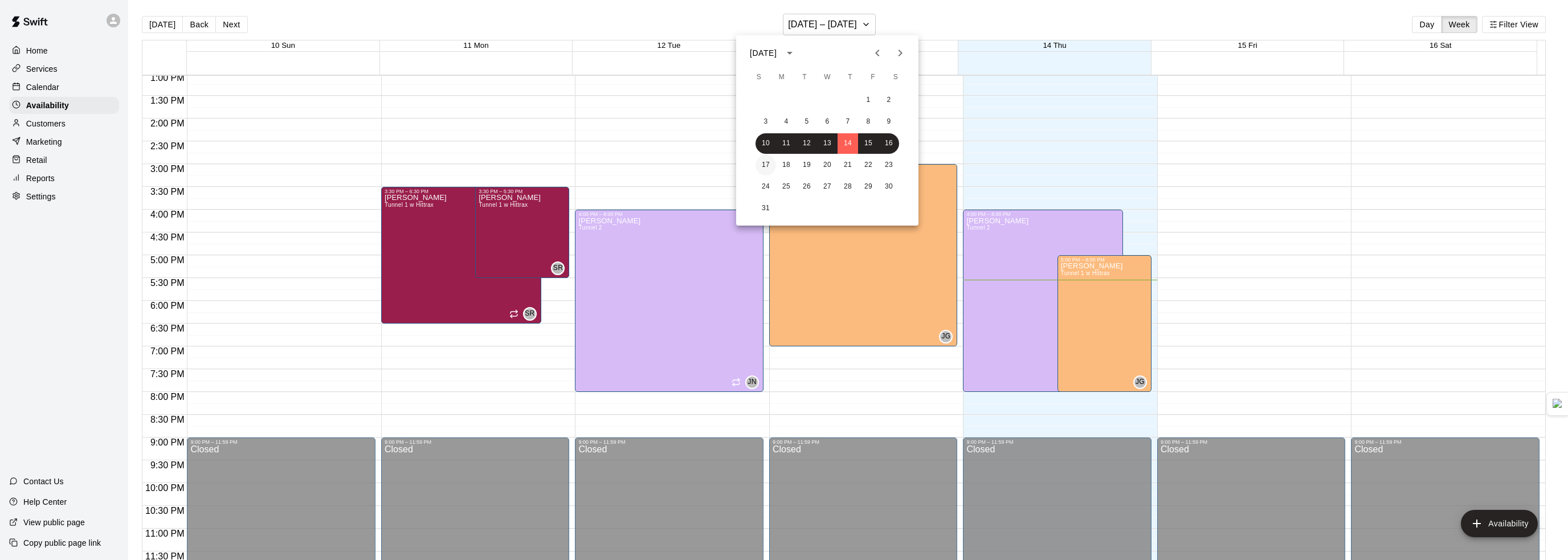
click at [759, 172] on button "17" at bounding box center [765, 165] width 21 height 21
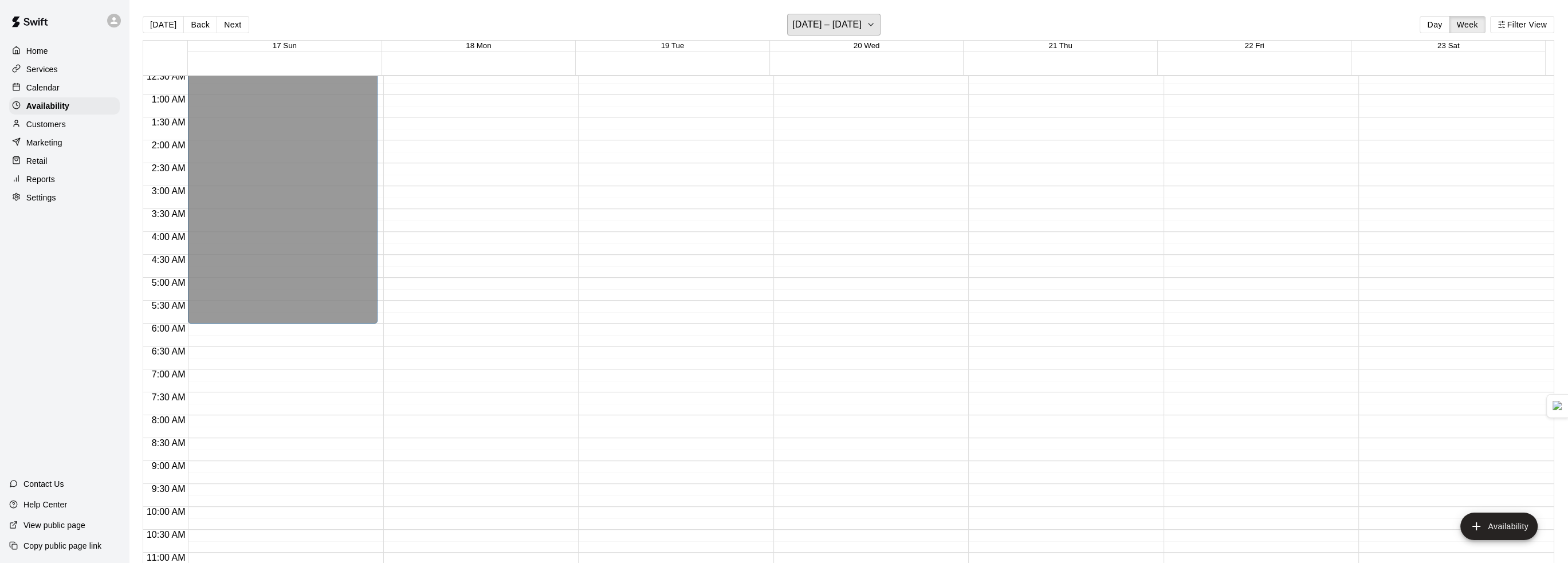
scroll to position [0, 0]
click at [1423, 25] on button "Day" at bounding box center [1434, 25] width 30 height 17
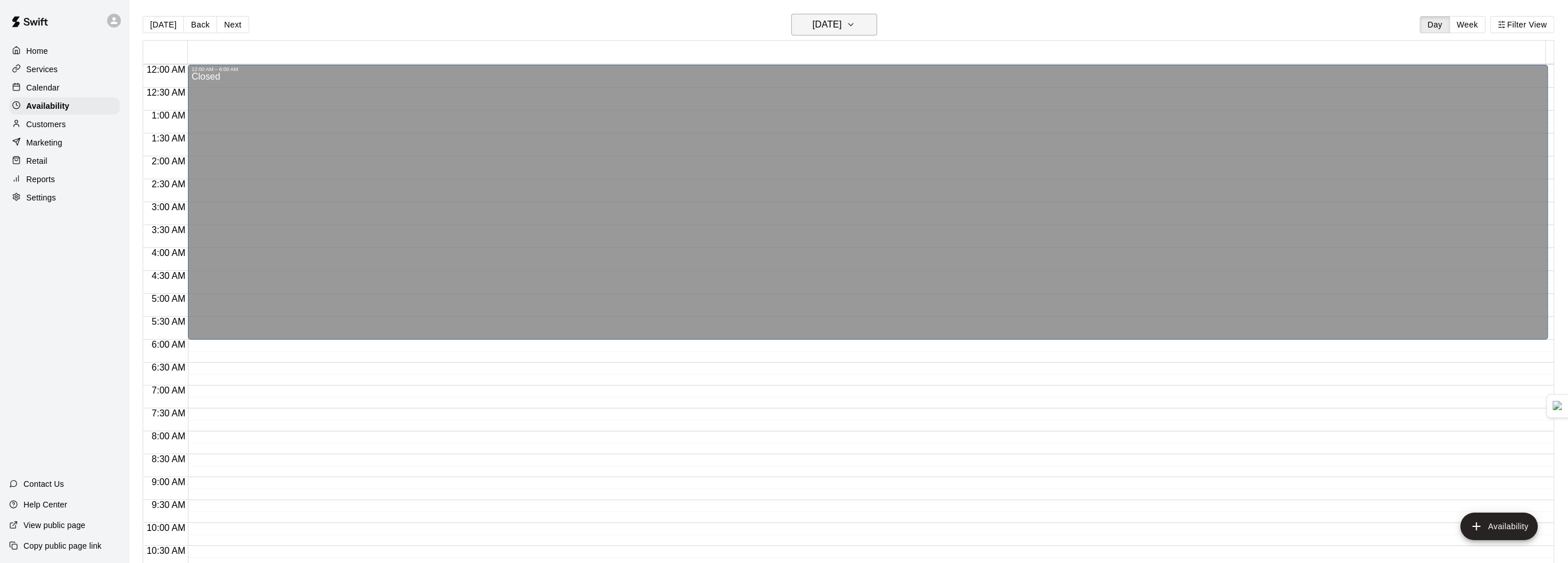
click at [834, 21] on h6 "[DATE]" at bounding box center [827, 25] width 30 height 16
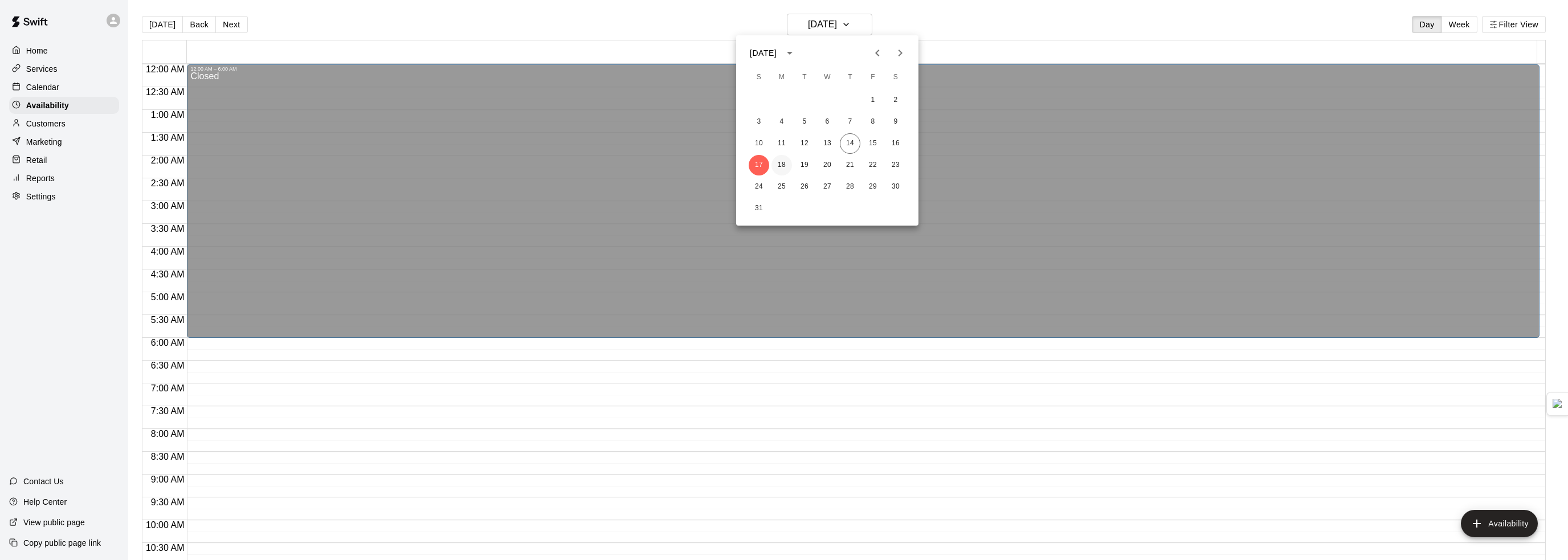
click at [782, 164] on button "18" at bounding box center [781, 165] width 21 height 21
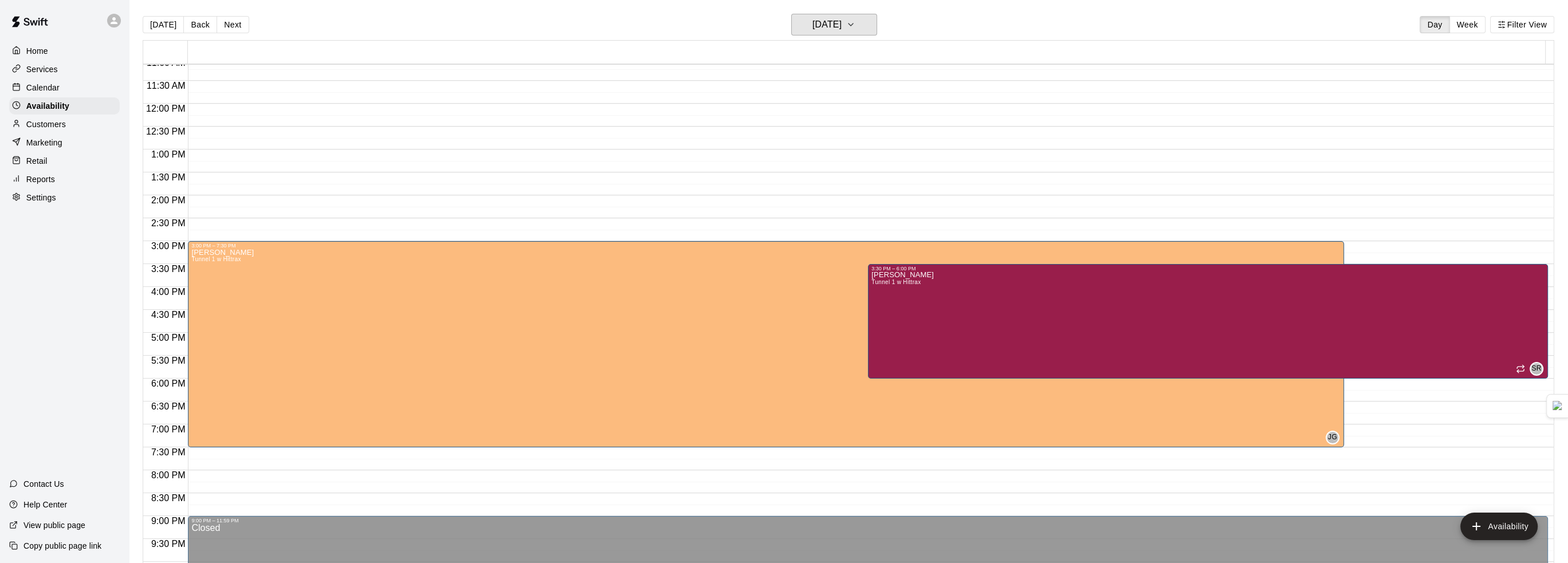
scroll to position [515, 0]
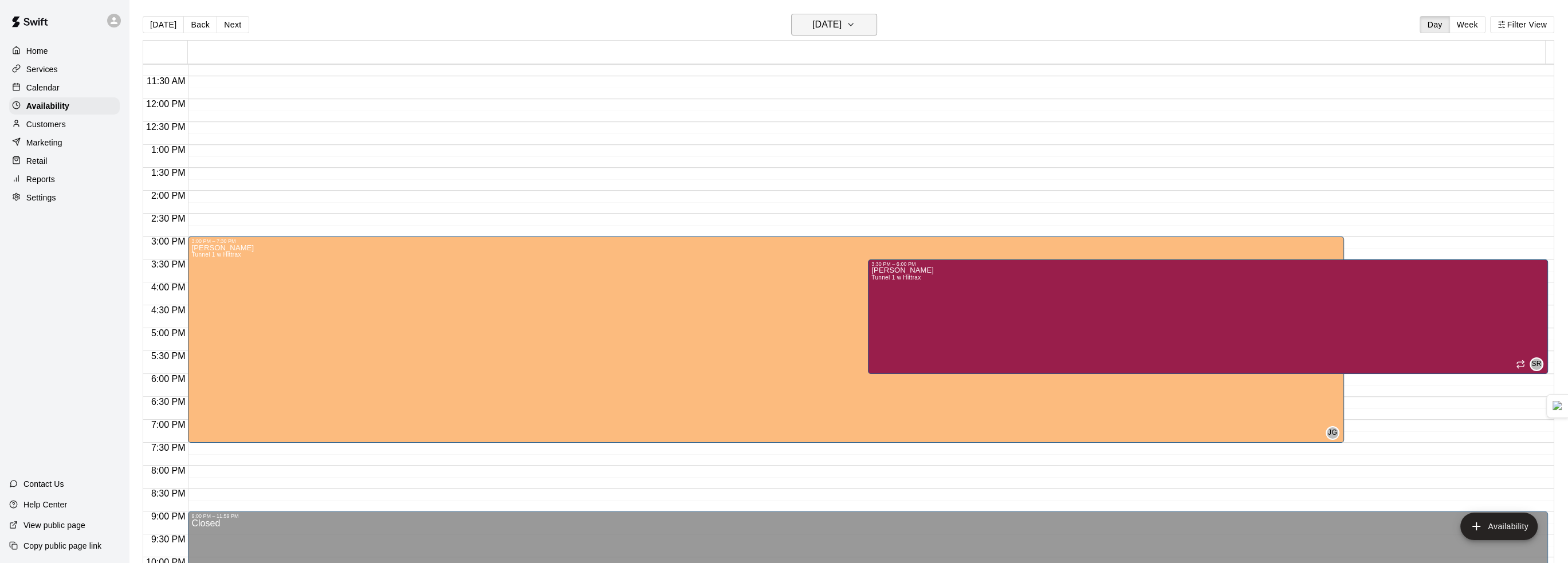
click at [841, 21] on h6 "[DATE]" at bounding box center [827, 25] width 30 height 16
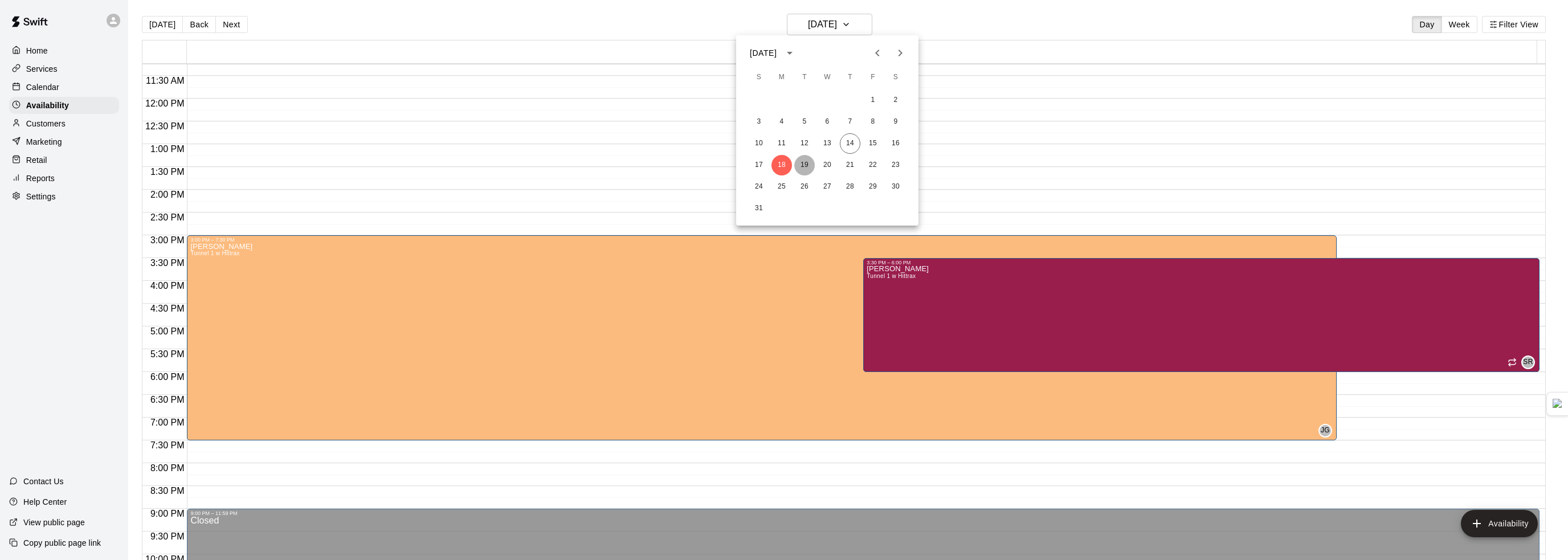
click at [807, 168] on button "19" at bounding box center [804, 165] width 21 height 21
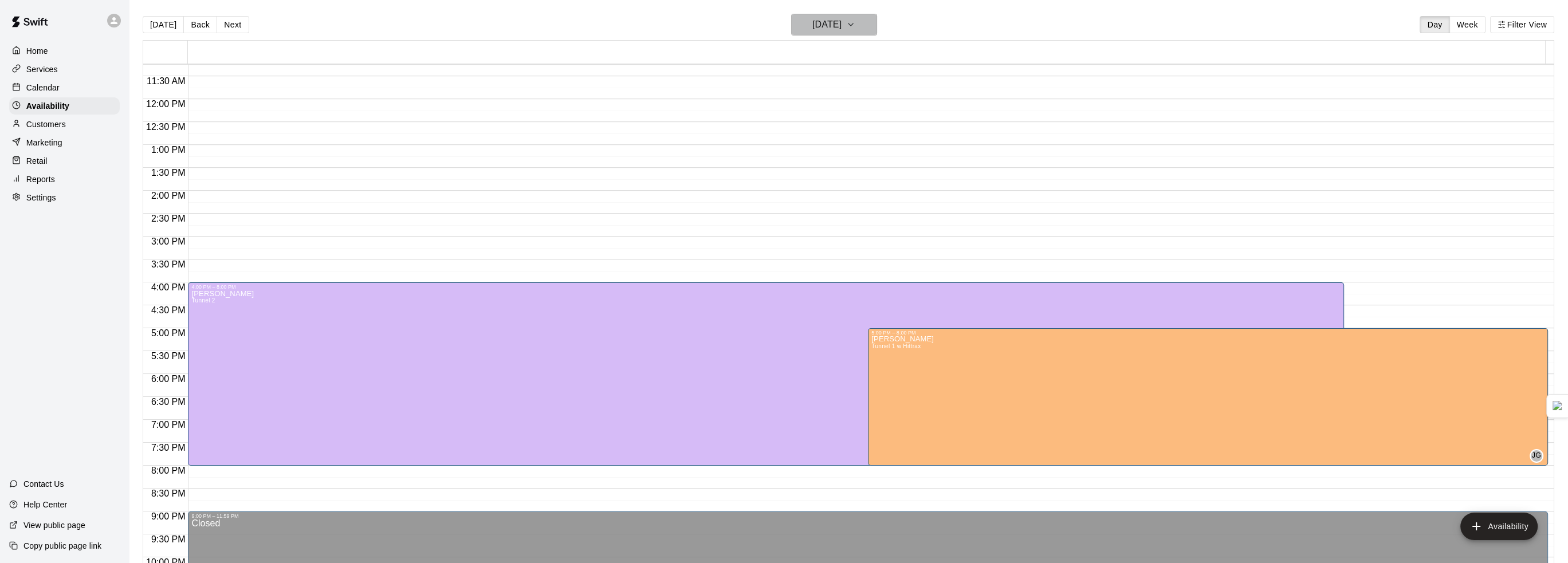
click at [841, 25] on h6 "[DATE]" at bounding box center [827, 25] width 30 height 16
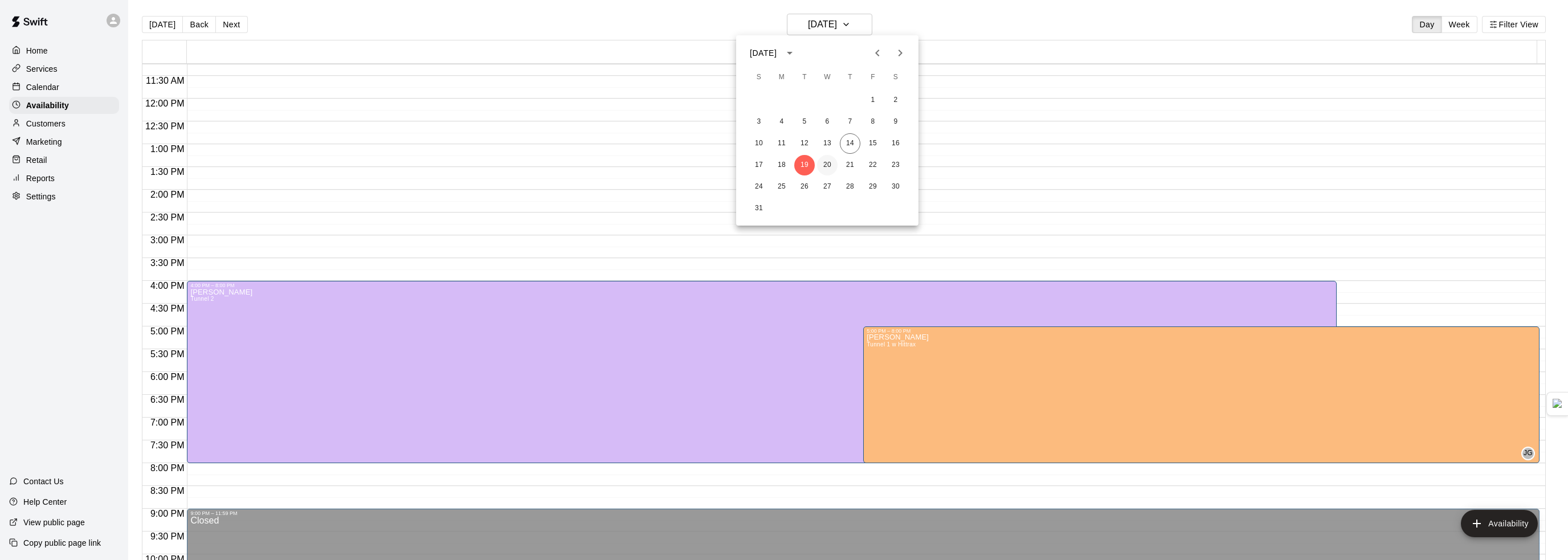
click at [821, 166] on button "20" at bounding box center [827, 165] width 21 height 21
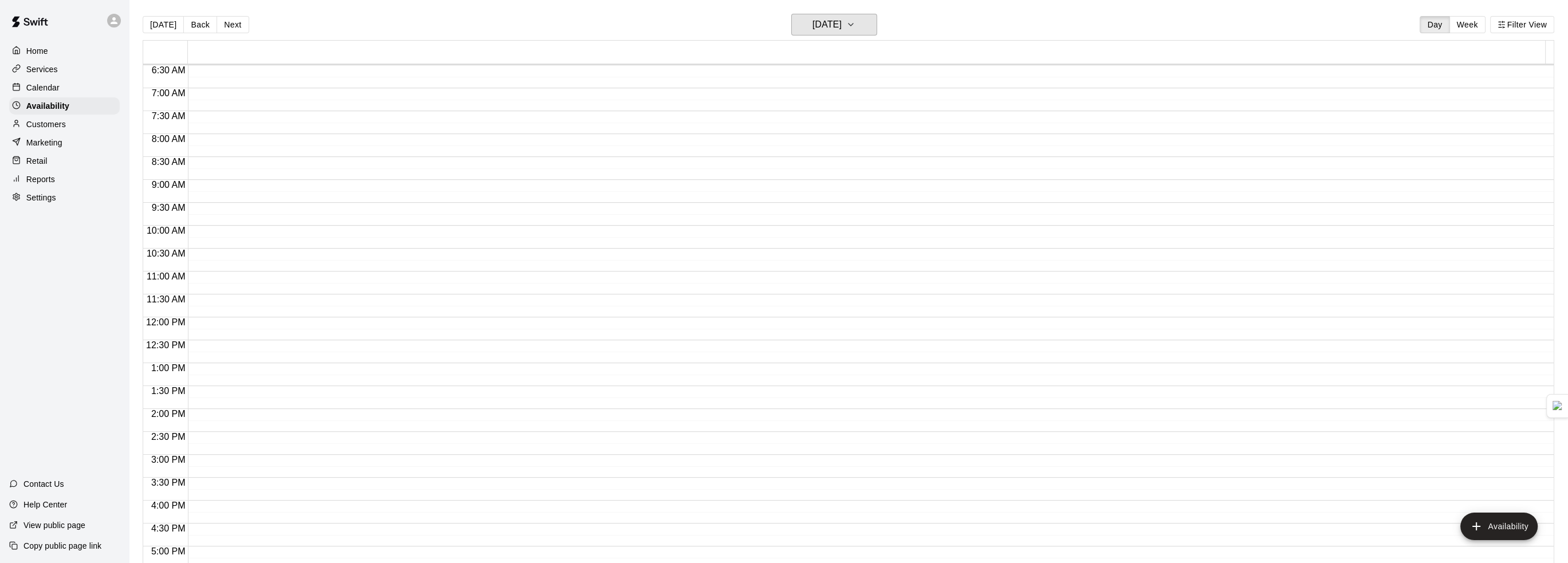
scroll to position [572, 0]
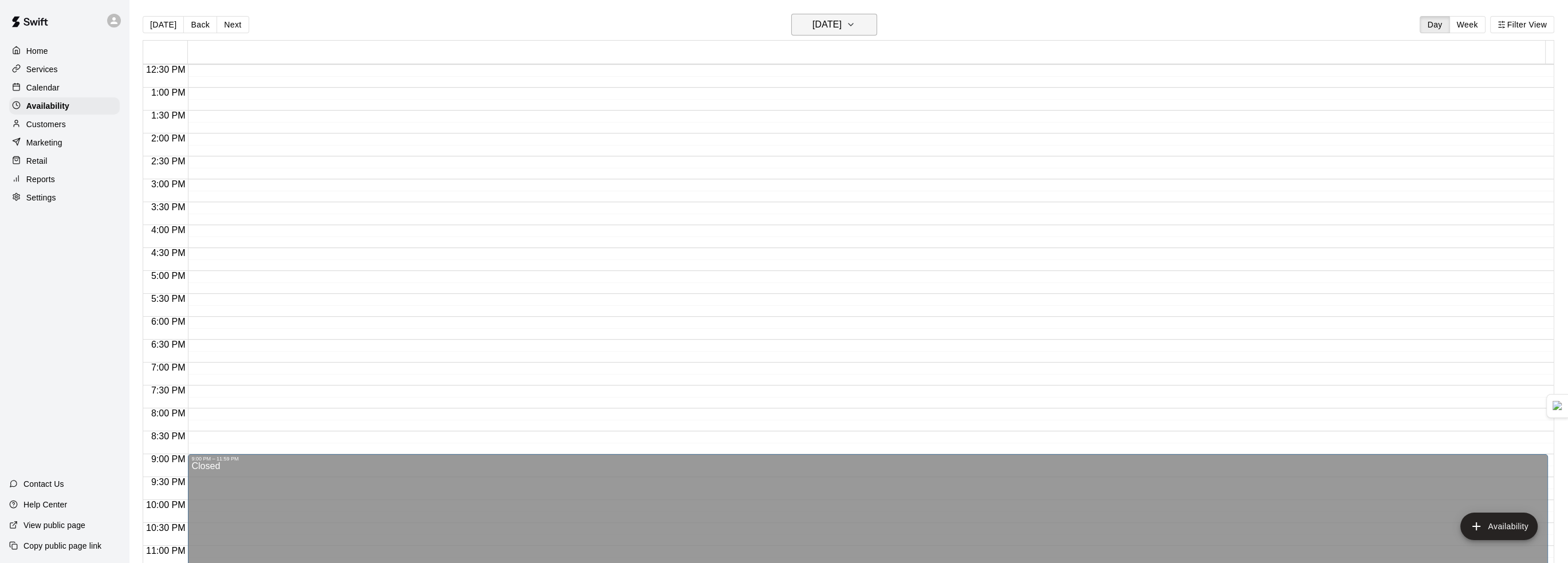
click at [841, 18] on h6 "[DATE]" at bounding box center [827, 25] width 30 height 16
click at [857, 166] on button "21" at bounding box center [855, 166] width 21 height 21
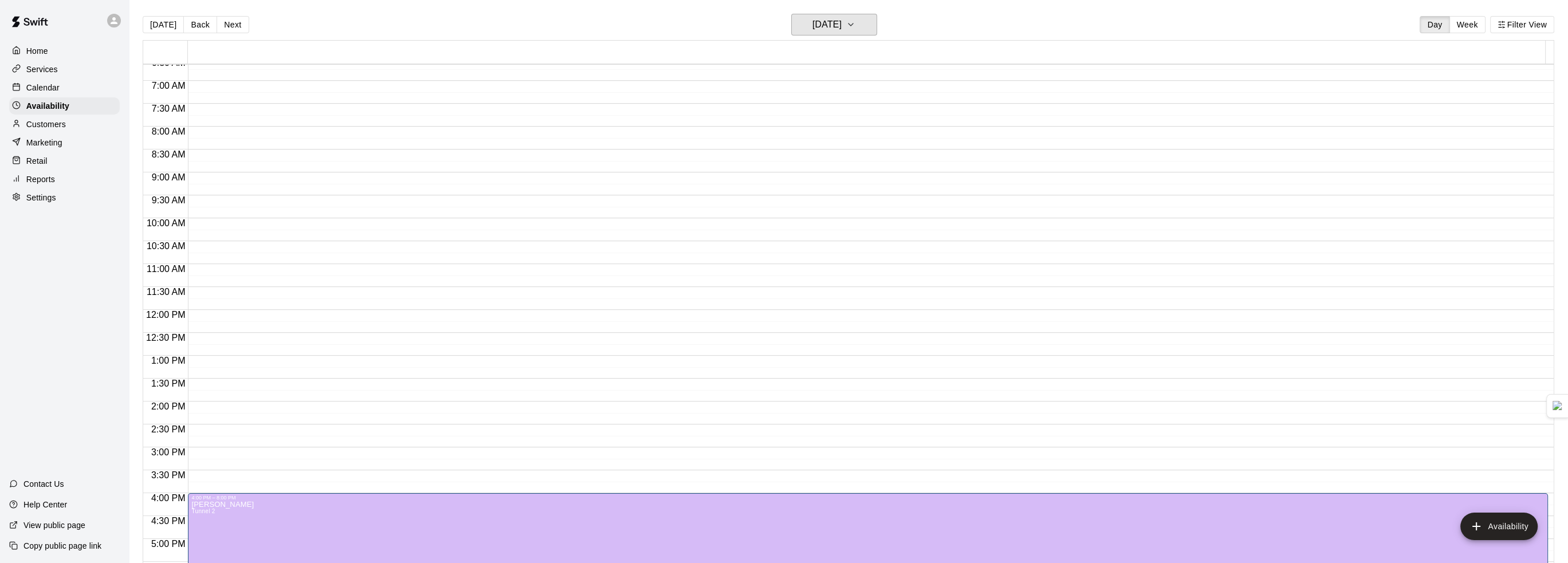
scroll to position [0, 0]
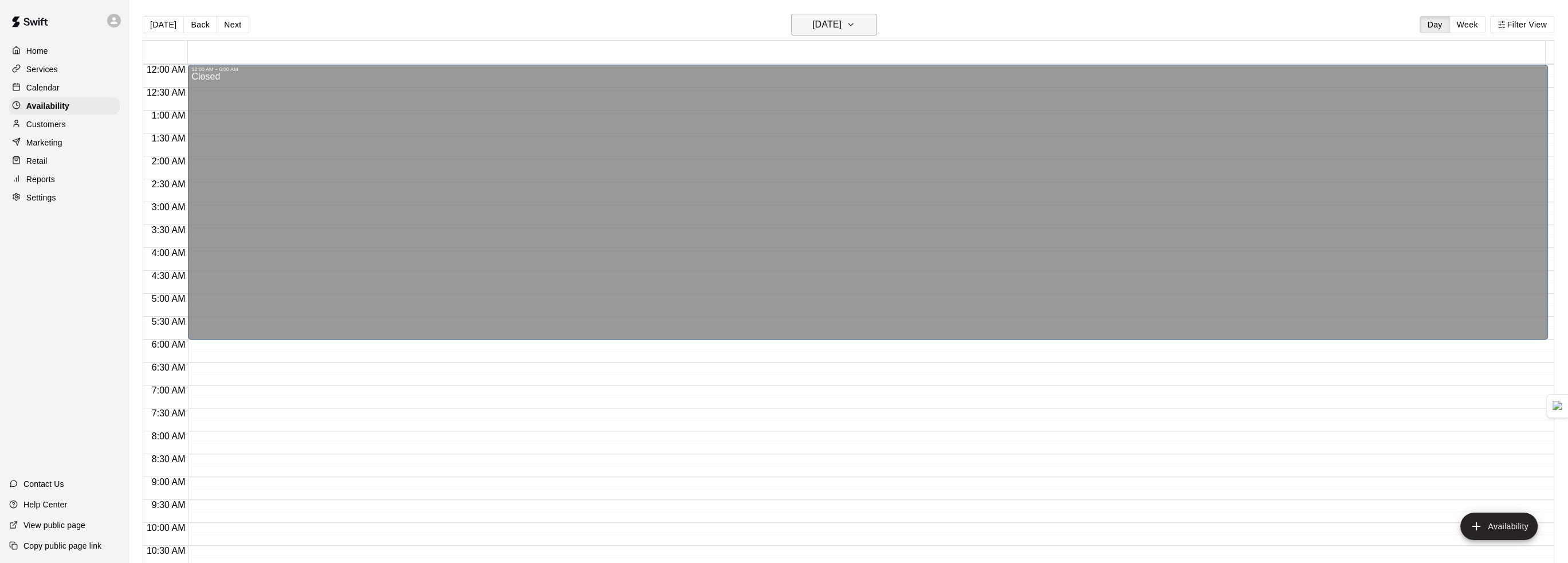
click at [813, 25] on h6 "[DATE]" at bounding box center [827, 25] width 30 height 16
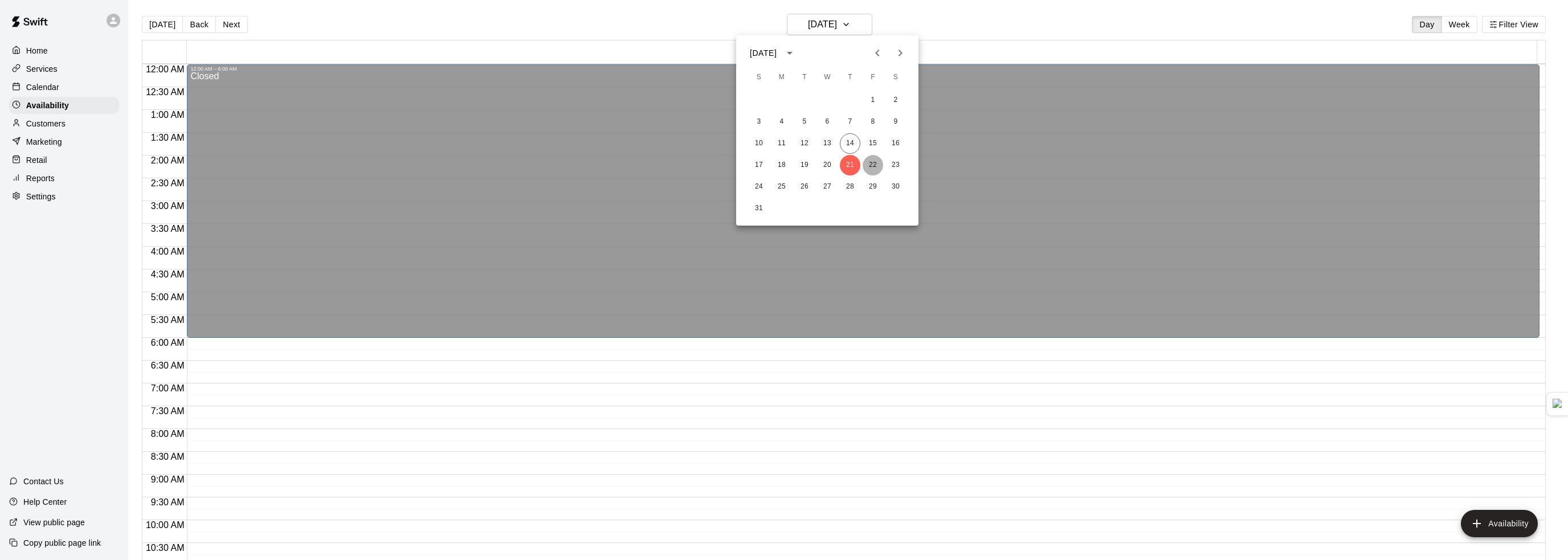
click at [868, 167] on button "22" at bounding box center [873, 165] width 21 height 21
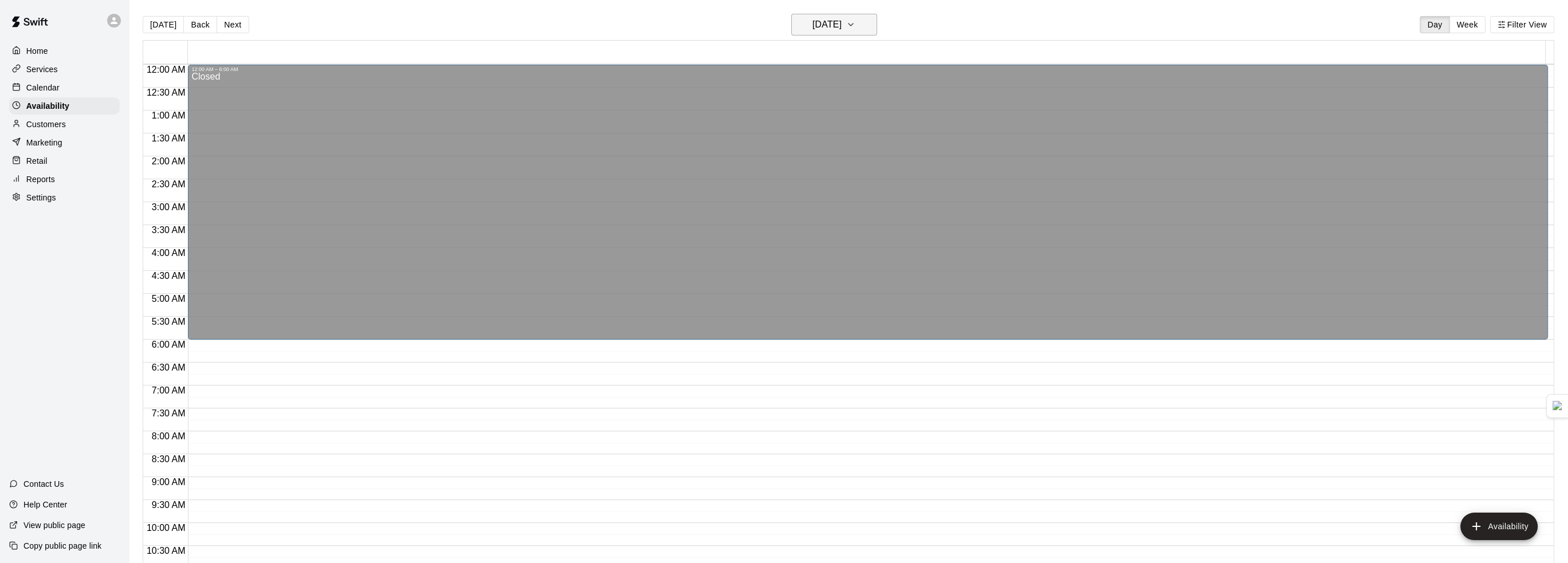
click at [819, 25] on h6 "[DATE]" at bounding box center [827, 25] width 30 height 16
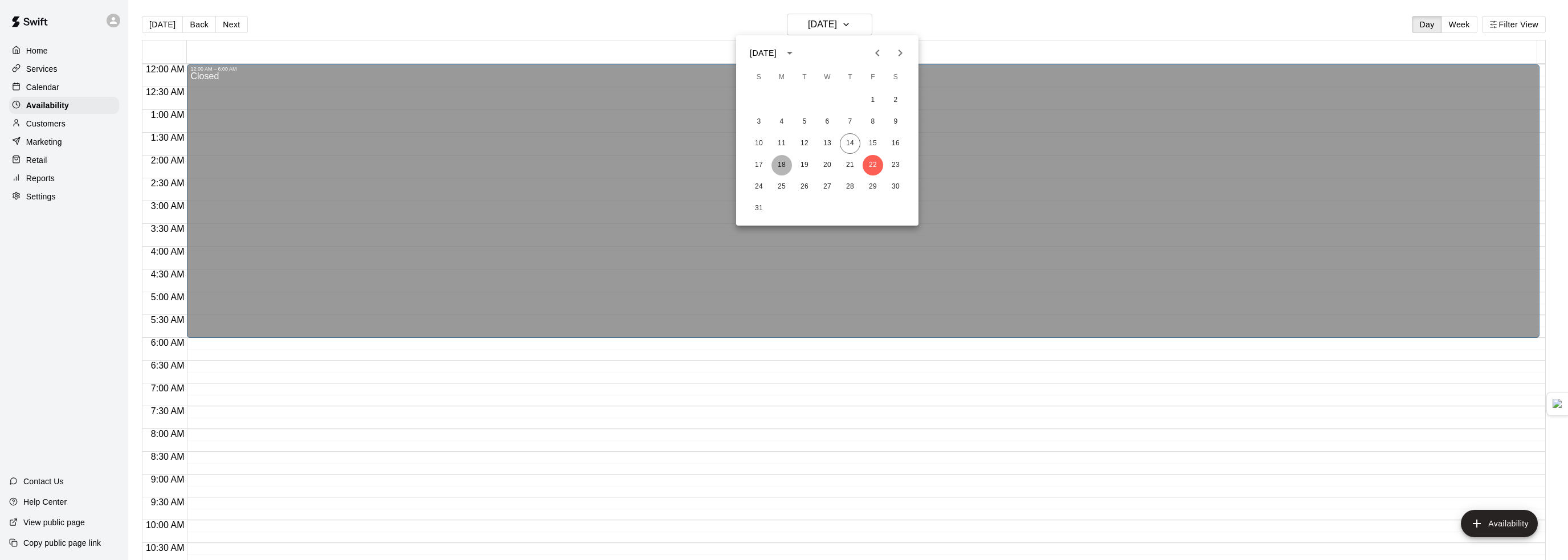
click at [781, 168] on button "18" at bounding box center [781, 165] width 21 height 21
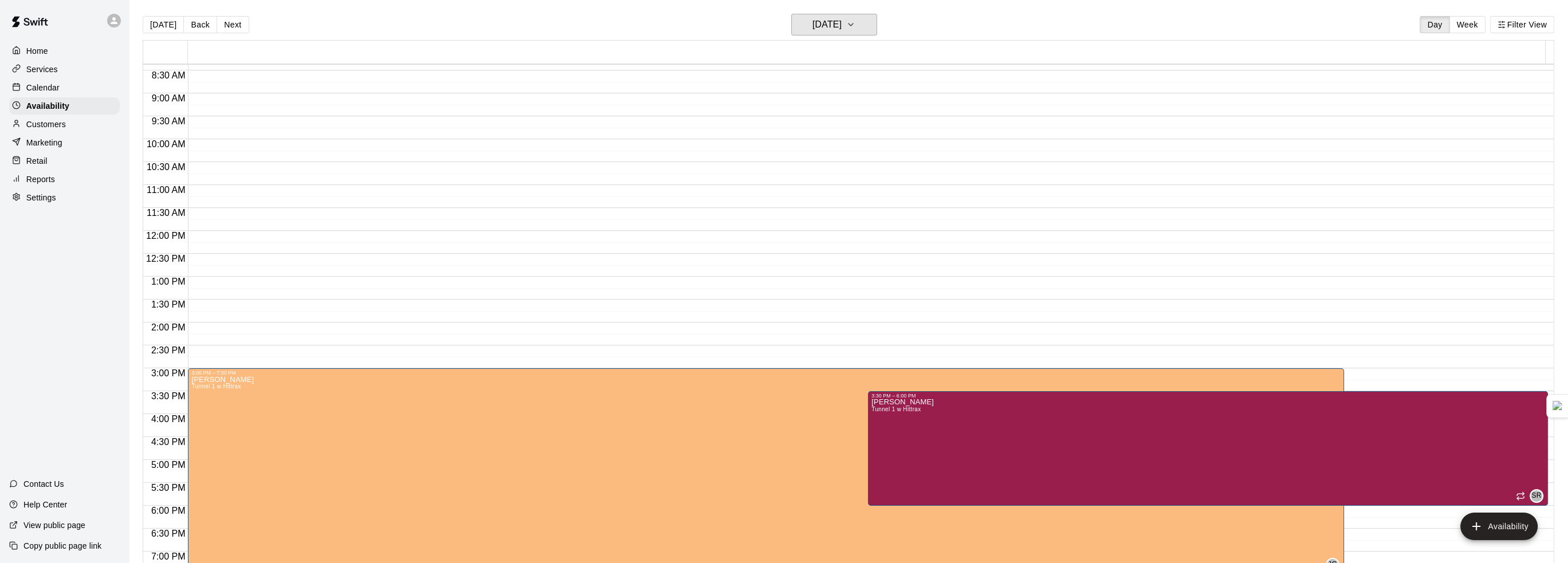
scroll to position [401, 0]
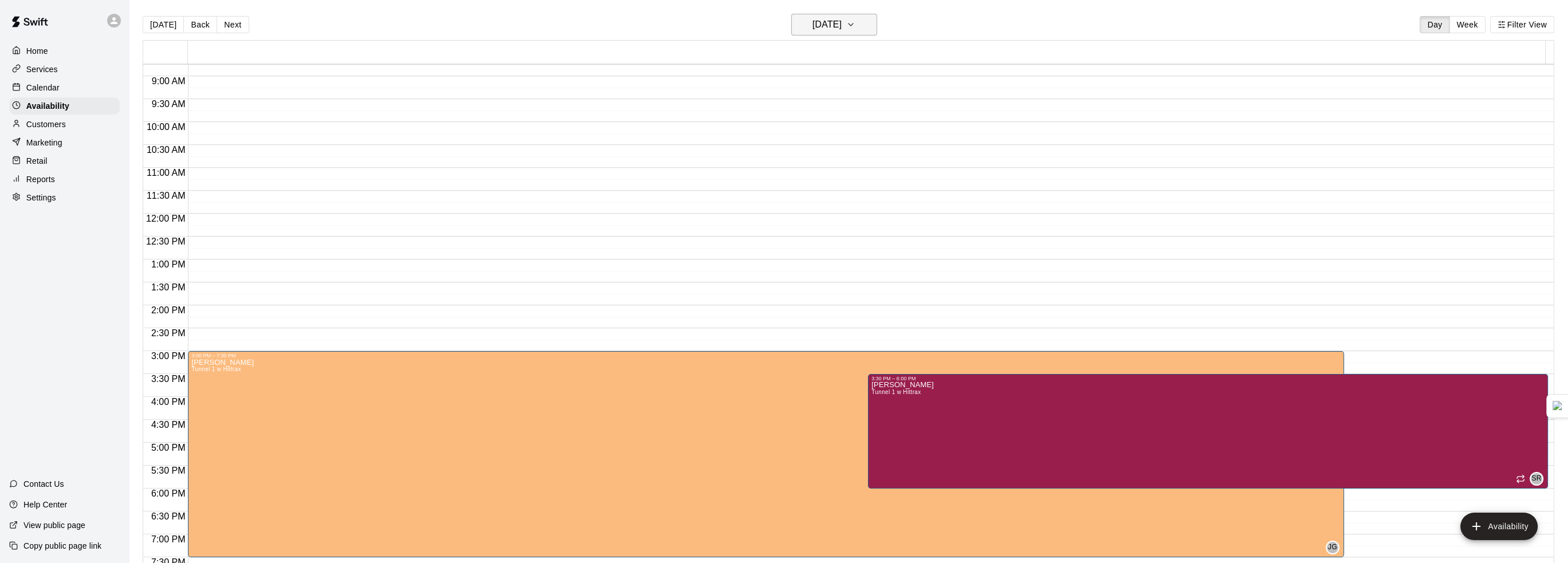
click at [826, 30] on h6 "[DATE]" at bounding box center [827, 25] width 30 height 16
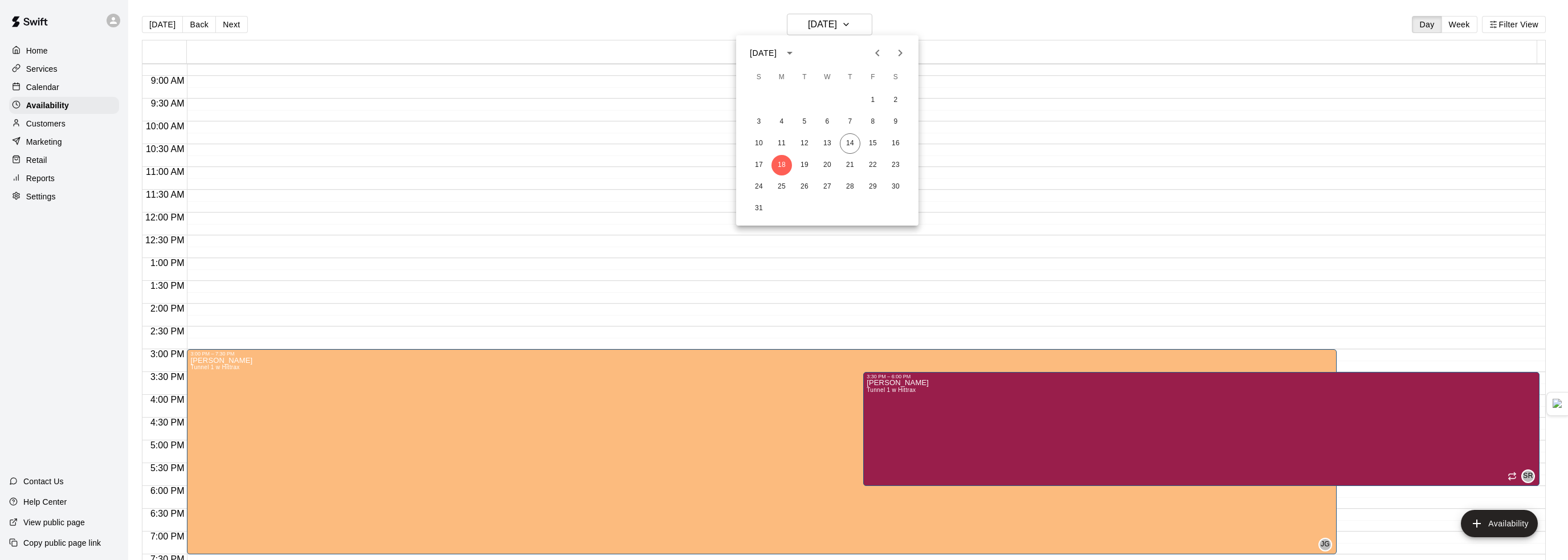
click at [823, 27] on div at bounding box center [784, 280] width 1568 height 560
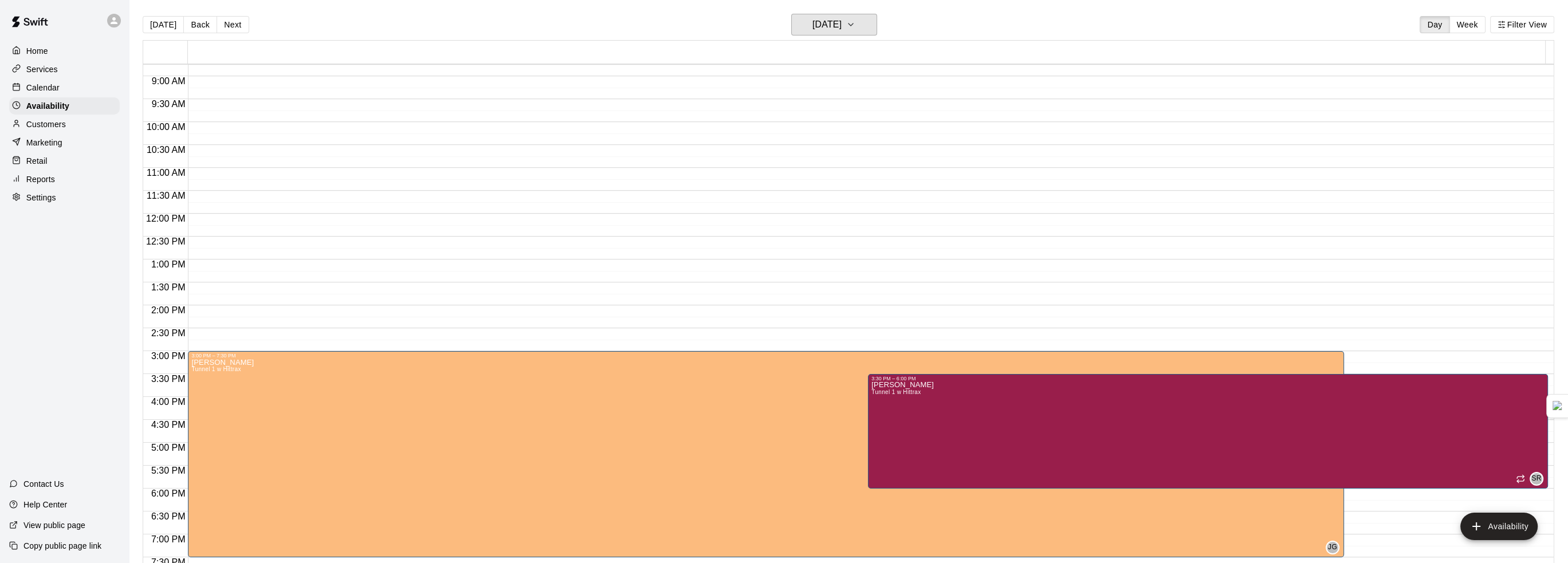
click at [827, 28] on h6 "[DATE]" at bounding box center [827, 25] width 30 height 16
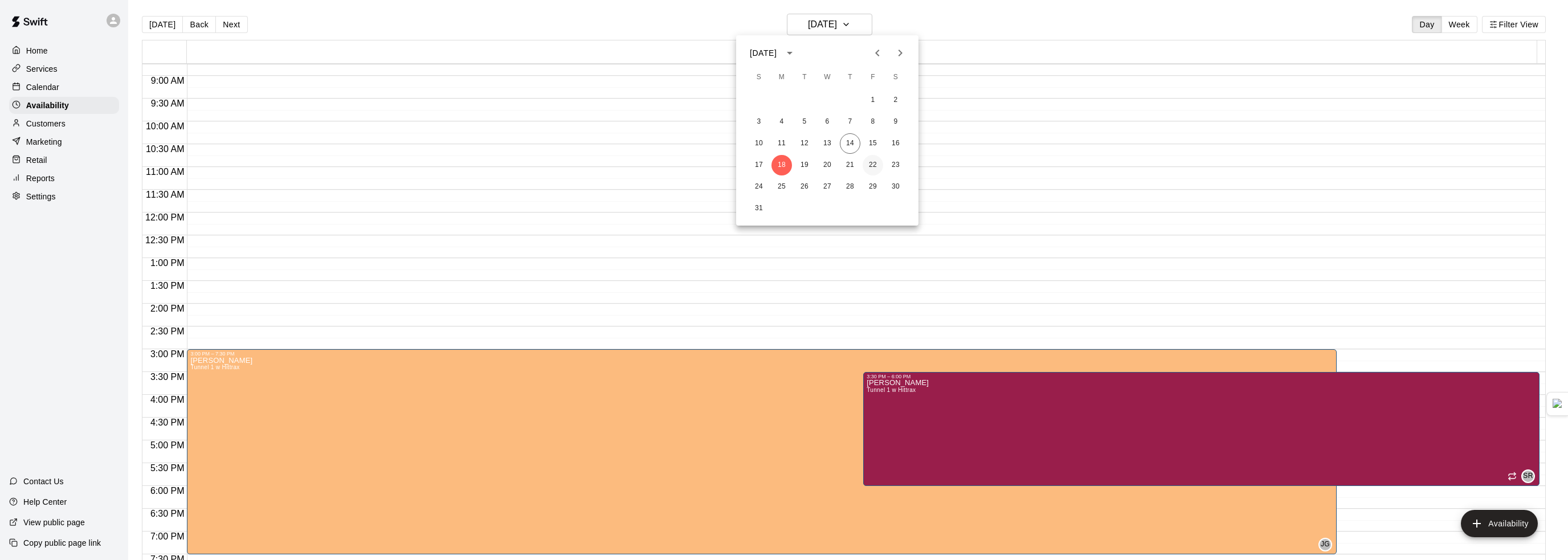
click at [875, 165] on button "22" at bounding box center [873, 165] width 21 height 21
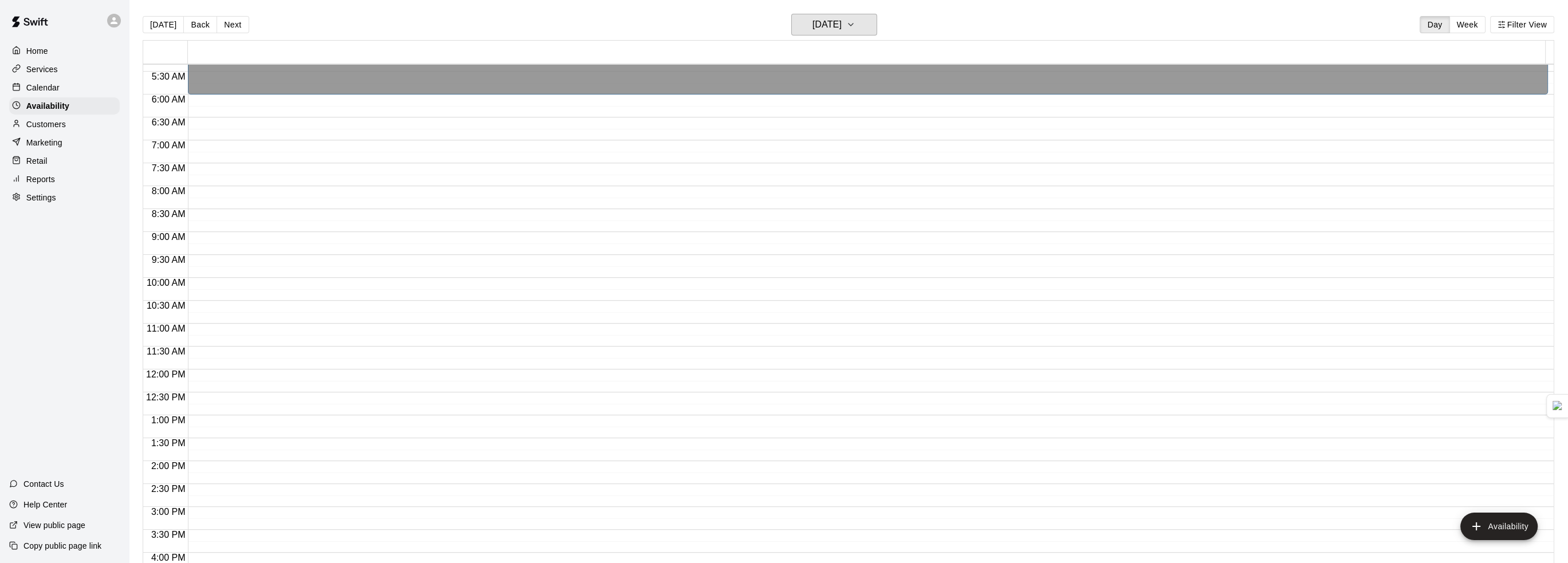
scroll to position [229, 0]
